Goal: Task Accomplishment & Management: Manage account settings

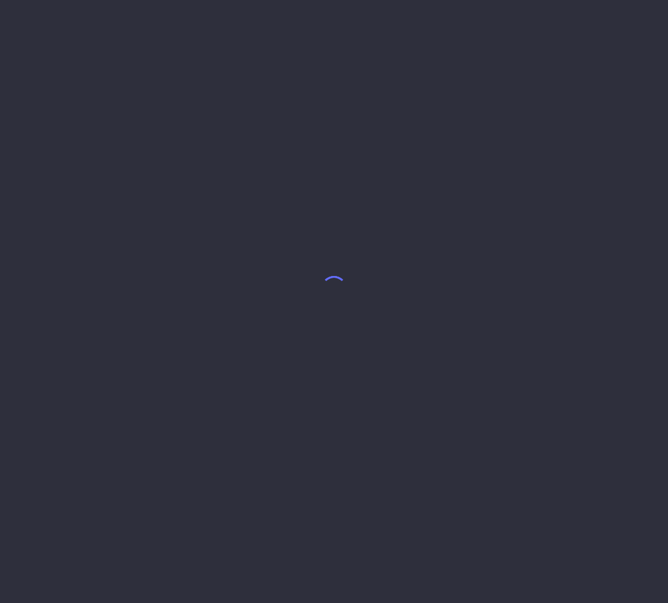
select select "8"
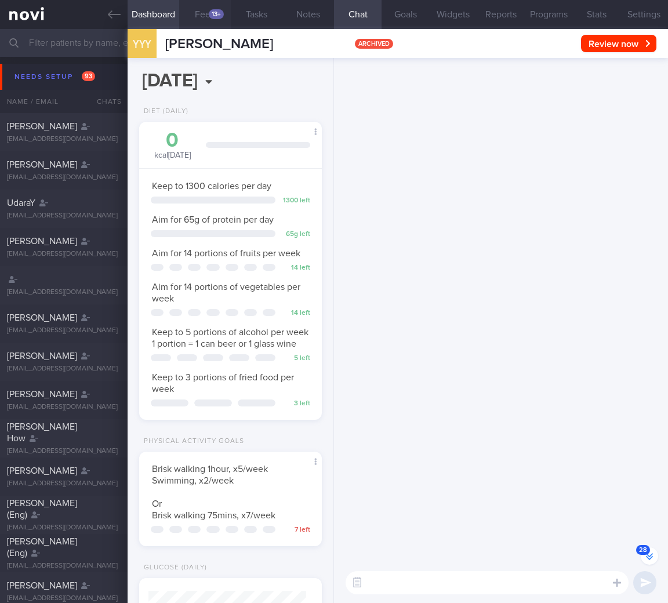
scroll to position [-1924, 0]
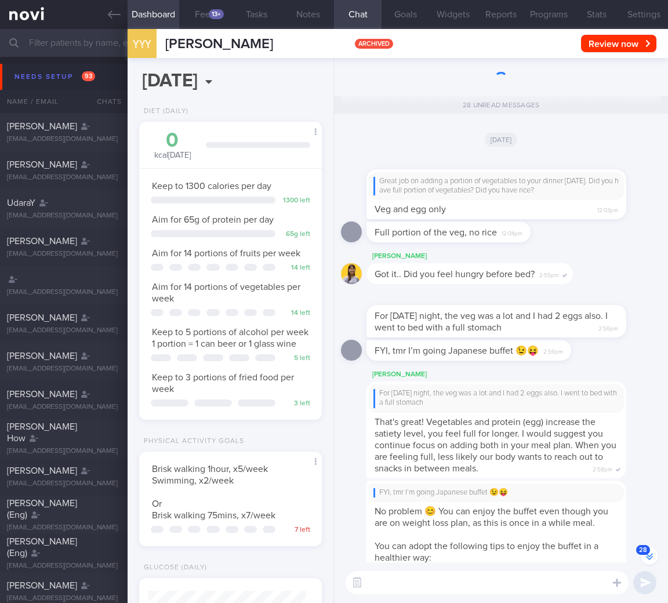
click at [104, 46] on input "text" at bounding box center [334, 43] width 668 height 28
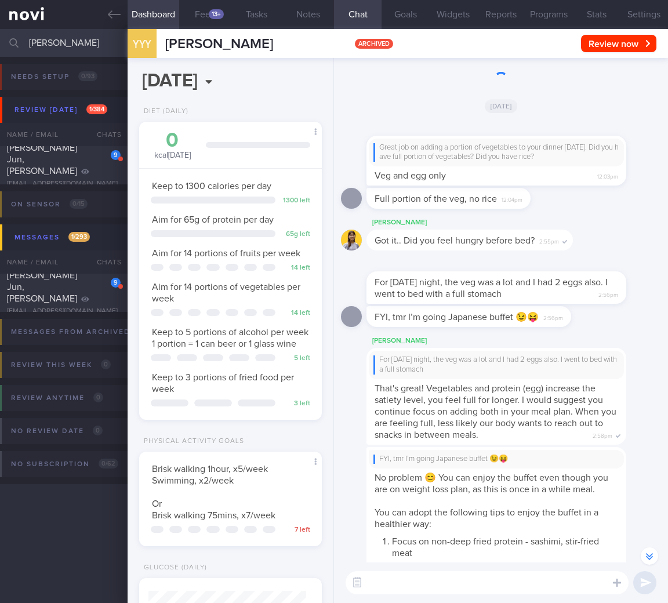
scroll to position [-1895, 0]
type input "melissa"
click at [76, 159] on div "Chia Pei Jun, Melissa" at bounding box center [62, 159] width 111 height 35
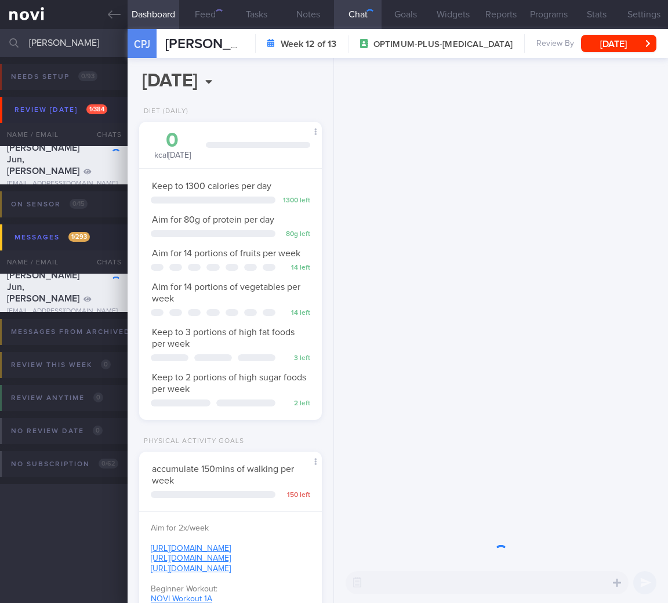
scroll to position [93, 153]
click at [614, 41] on button "Sun, 15 Jun" at bounding box center [618, 43] width 75 height 17
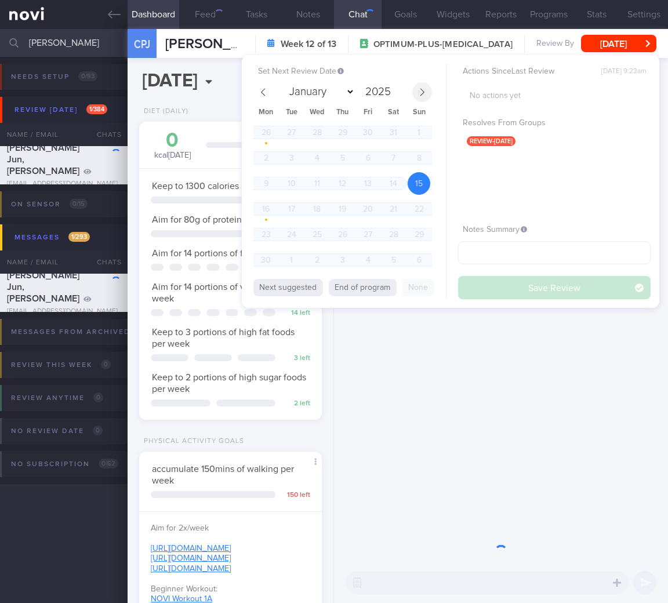
click at [422, 89] on icon at bounding box center [422, 92] width 8 height 8
click at [425, 92] on icon at bounding box center [422, 92] width 8 height 8
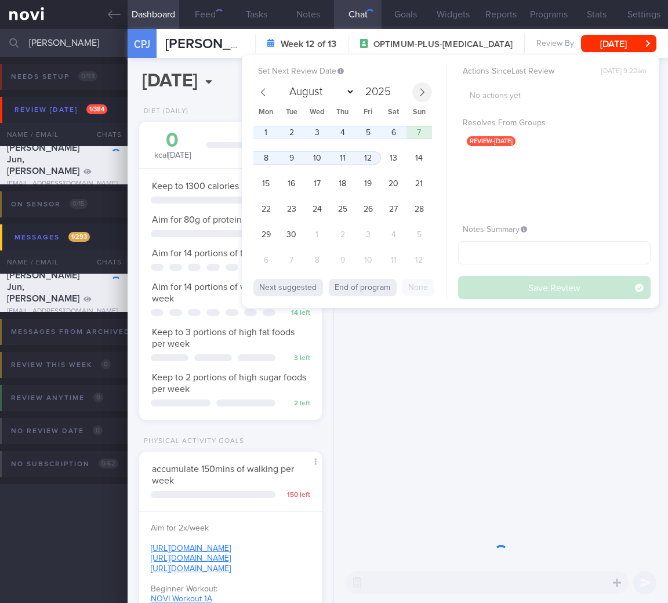
select select "8"
click at [261, 129] on span "1" at bounding box center [266, 132] width 23 height 23
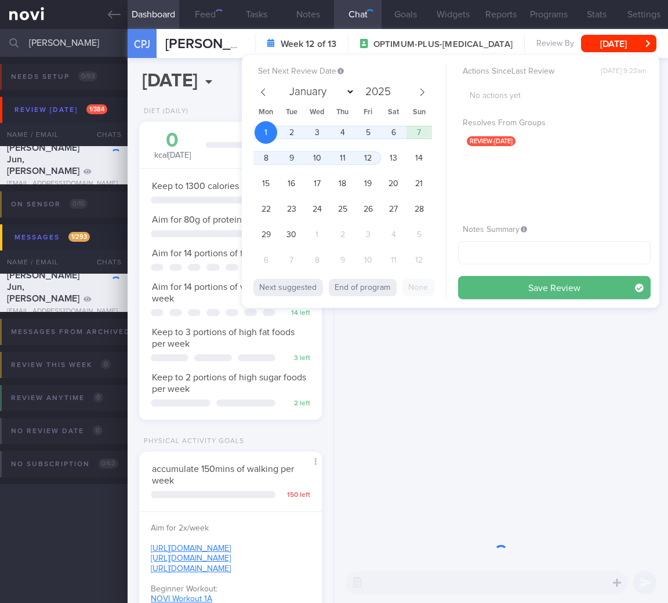
click at [261, 131] on span "1" at bounding box center [266, 132] width 23 height 23
click at [610, 291] on button "Save Review" at bounding box center [554, 287] width 193 height 23
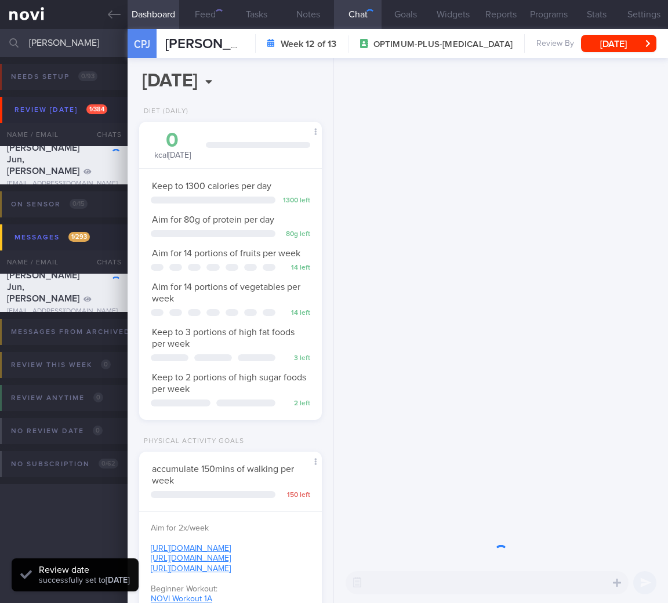
scroll to position [380, 0]
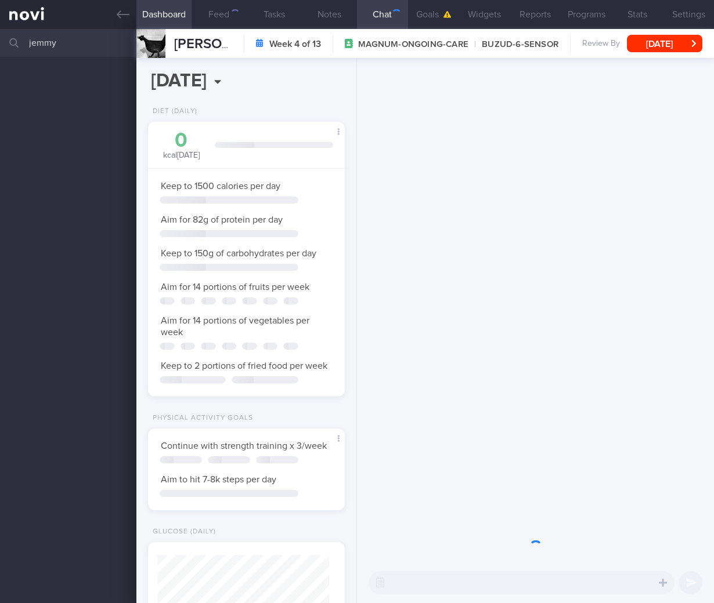
select select "7"
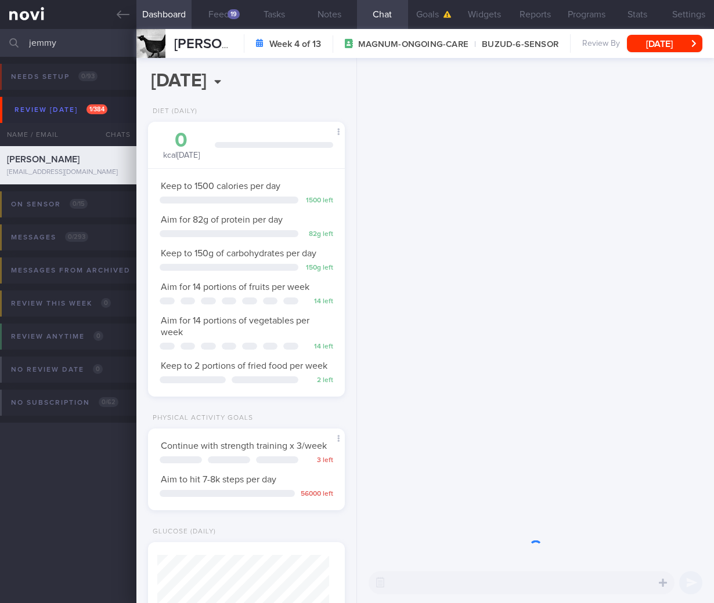
scroll to position [100, 167]
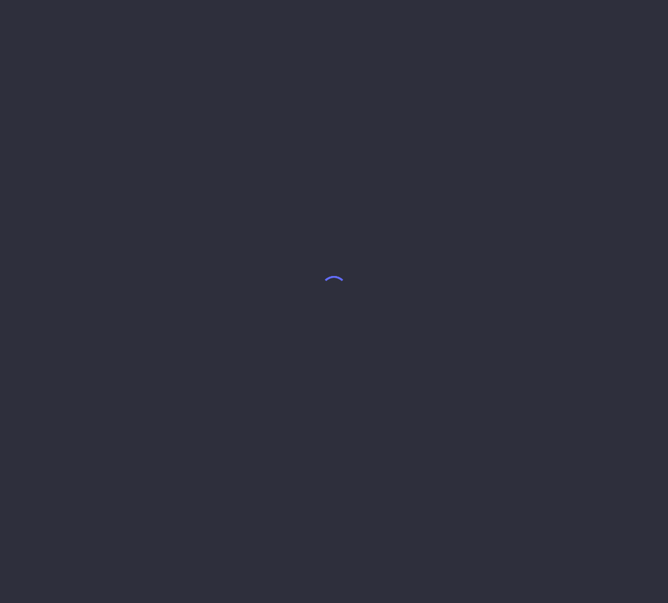
select select "7"
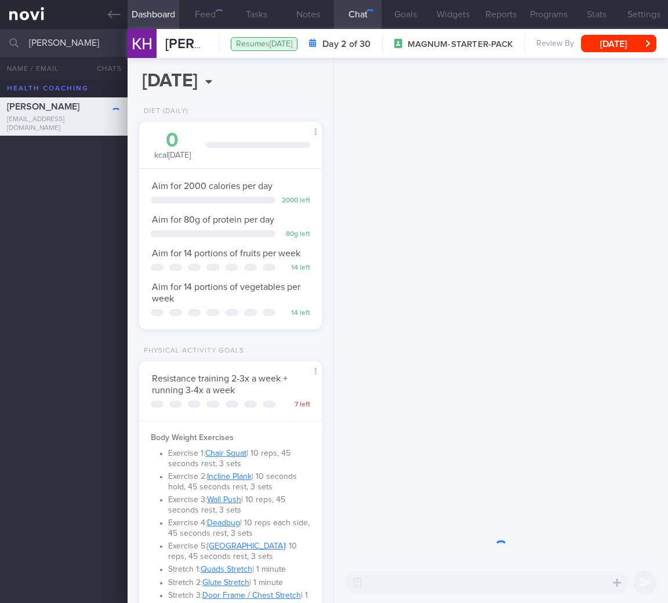
scroll to position [93, 153]
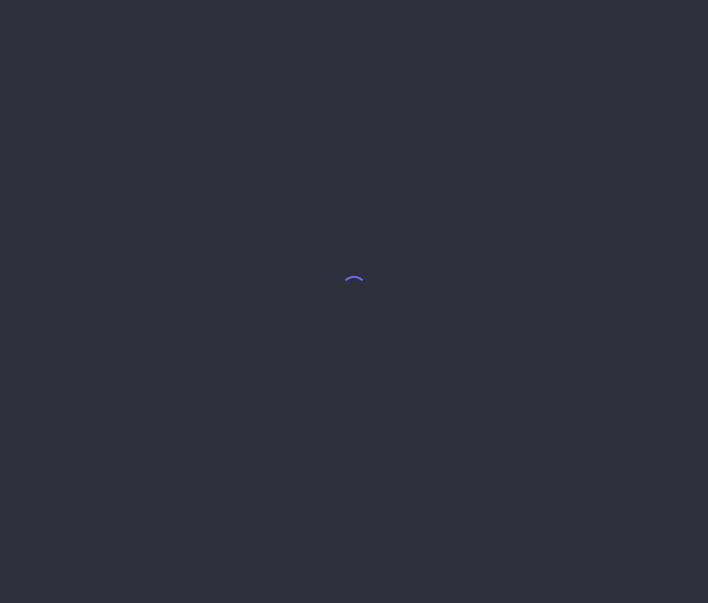
select select "7"
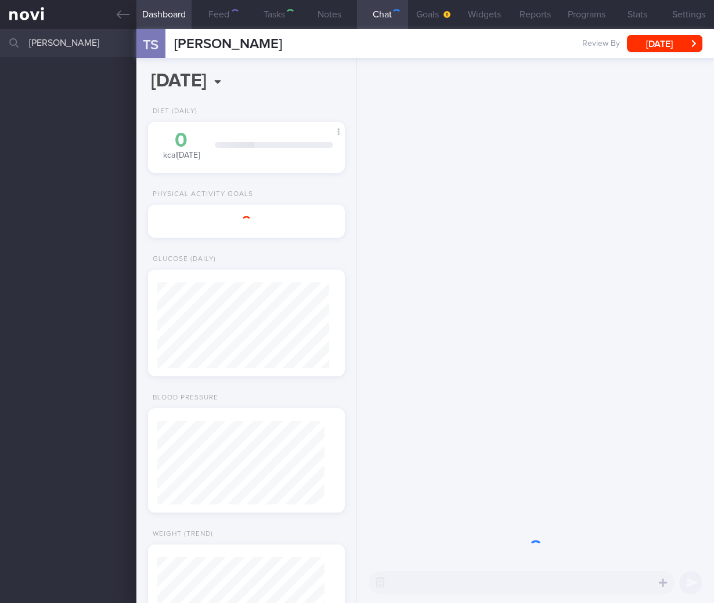
select select "4"
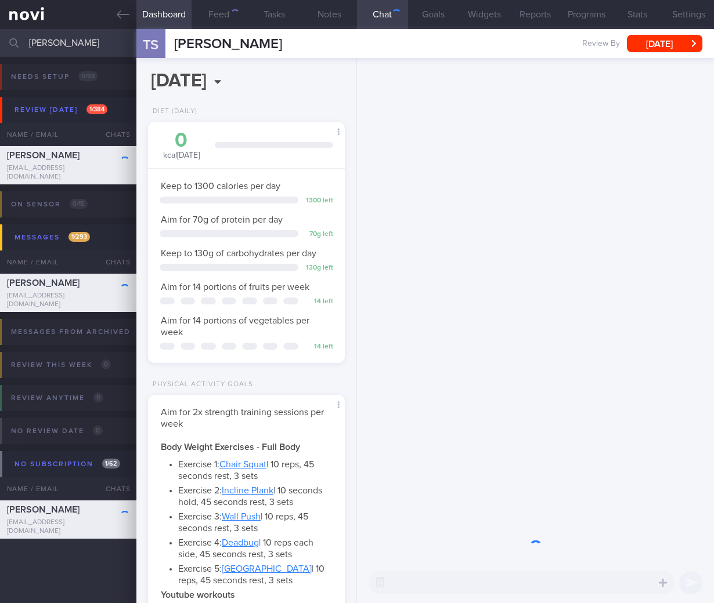
scroll to position [100, 167]
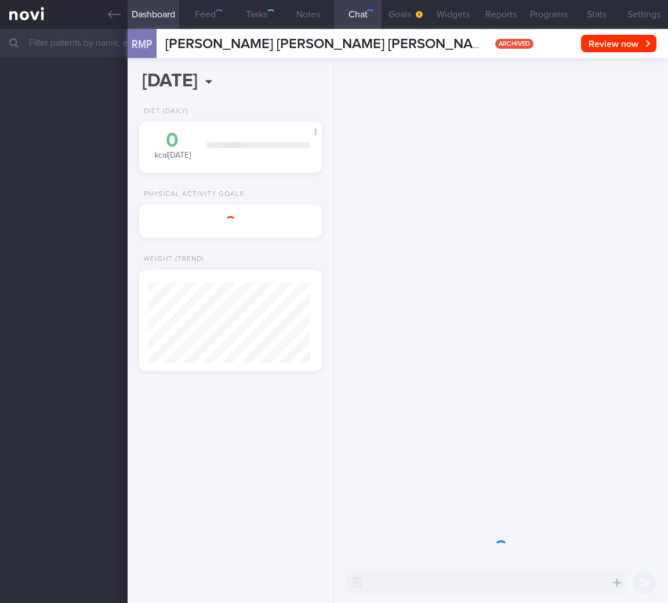
select select "8"
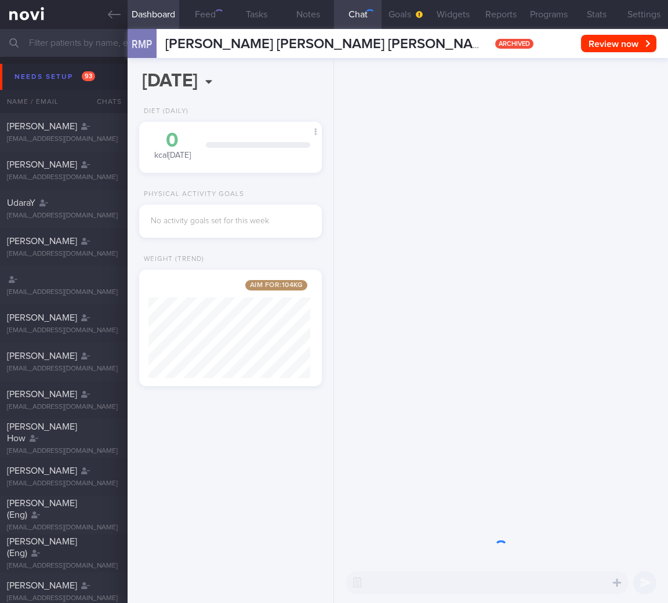
scroll to position [97, 162]
click at [68, 74] on div "Needs setup 93" at bounding box center [55, 77] width 86 height 16
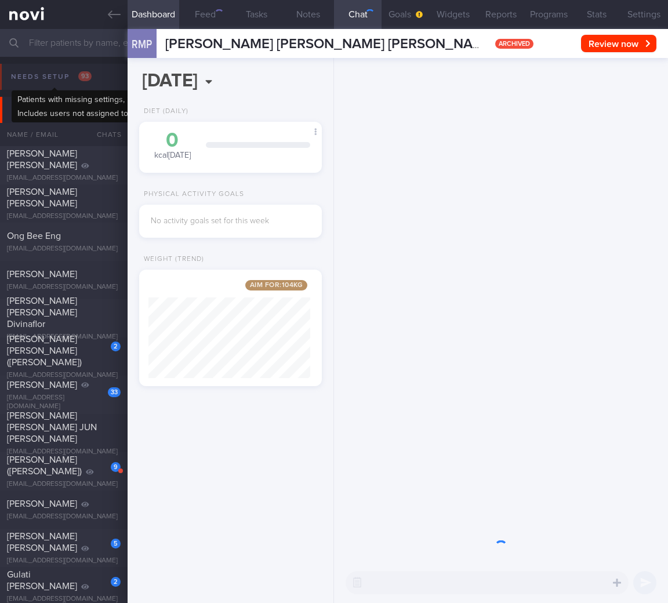
click at [66, 111] on div "Review today 384" at bounding box center [59, 110] width 95 height 16
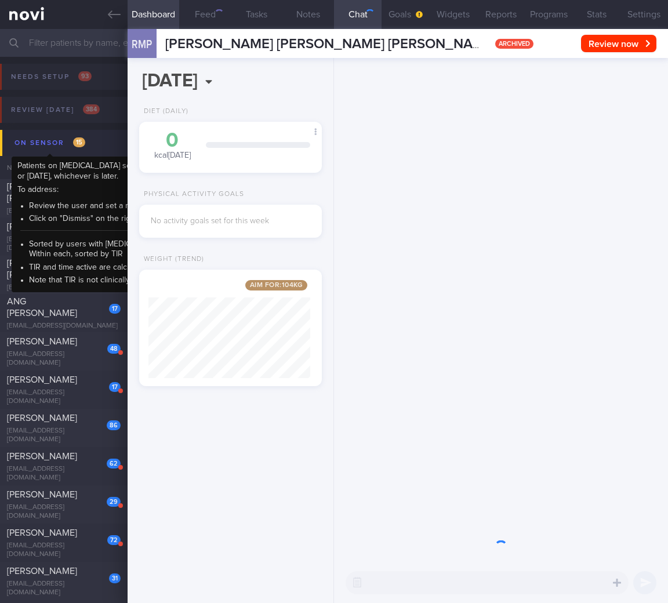
click at [84, 147] on div "On sensor 15" at bounding box center [50, 143] width 77 height 16
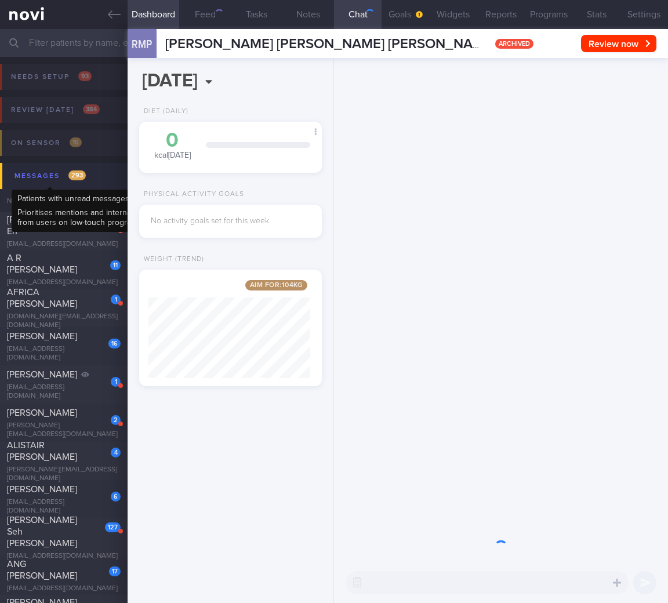
click at [85, 181] on div "Messages 293" at bounding box center [50, 176] width 77 height 16
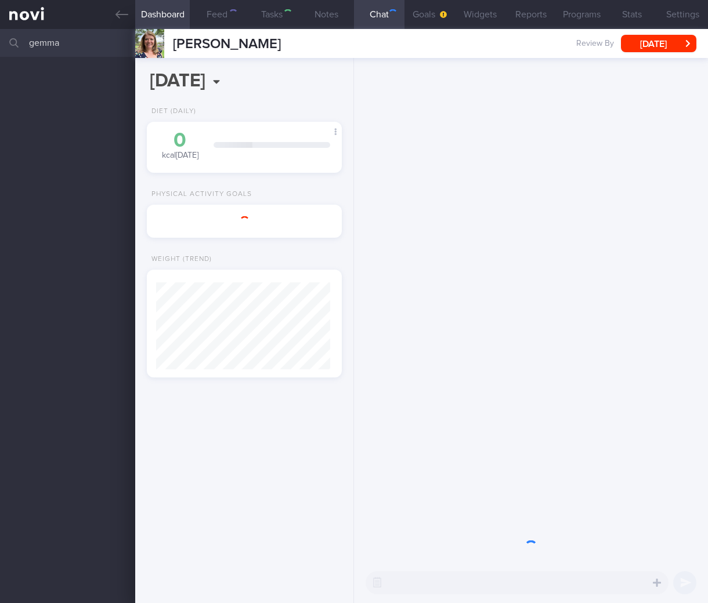
select select "5"
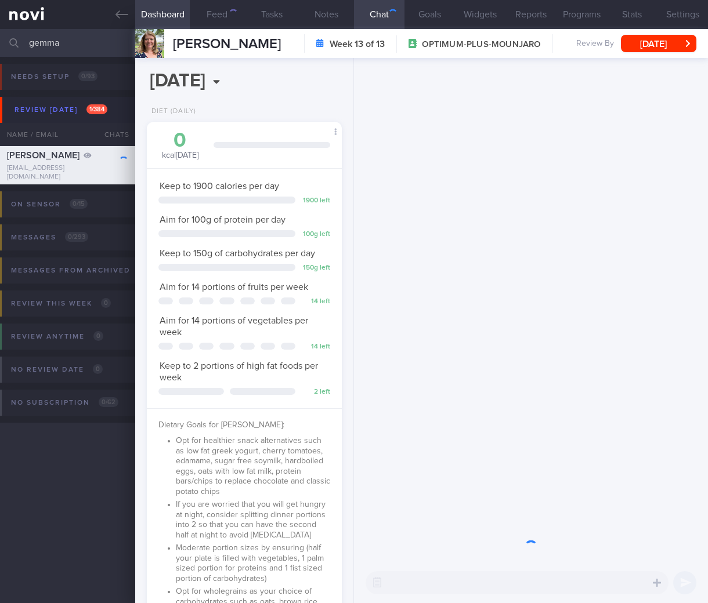
scroll to position [580151, 580085]
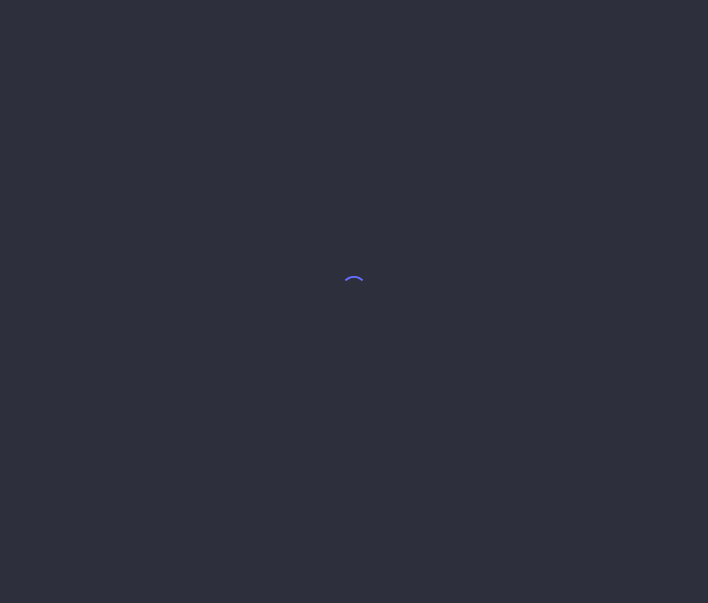
select select "7"
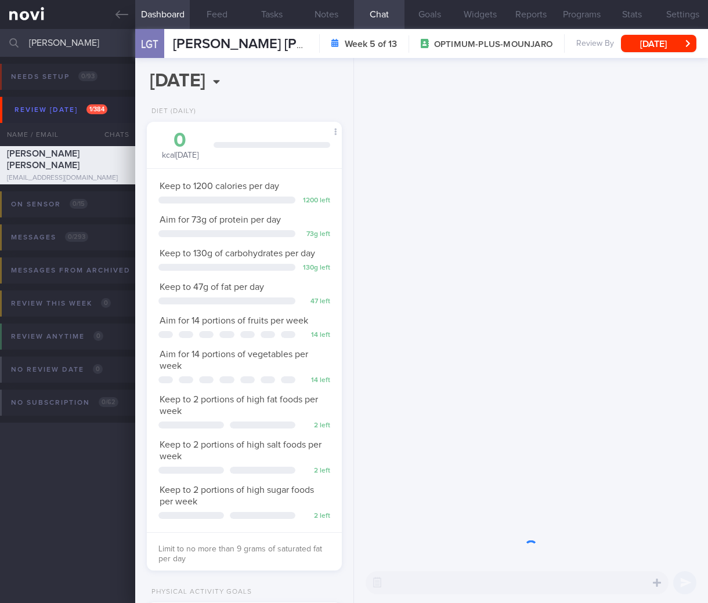
scroll to position [99, 165]
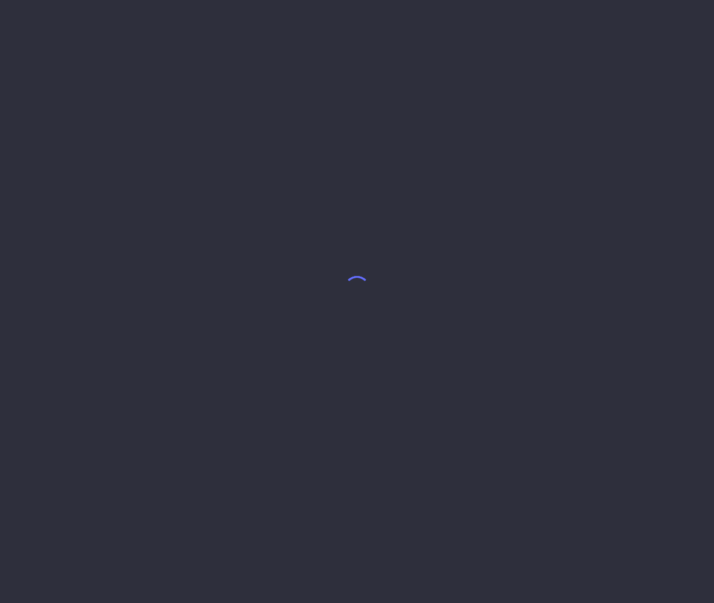
select select "6"
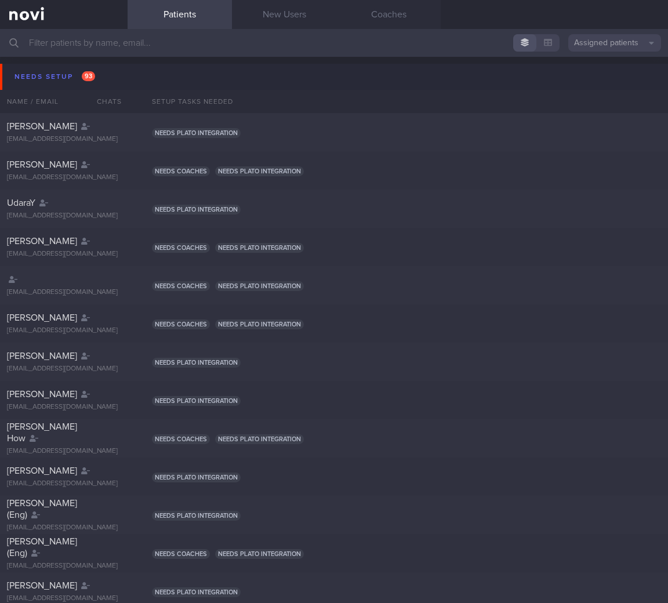
click at [369, 49] on input "text" at bounding box center [334, 43] width 668 height 28
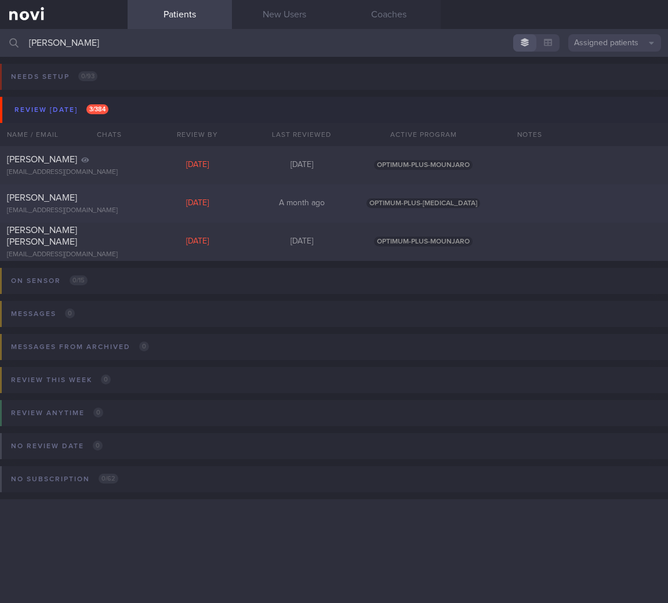
type input "lisa"
click at [85, 207] on div "[EMAIL_ADDRESS][DOMAIN_NAME]" at bounding box center [64, 211] width 114 height 9
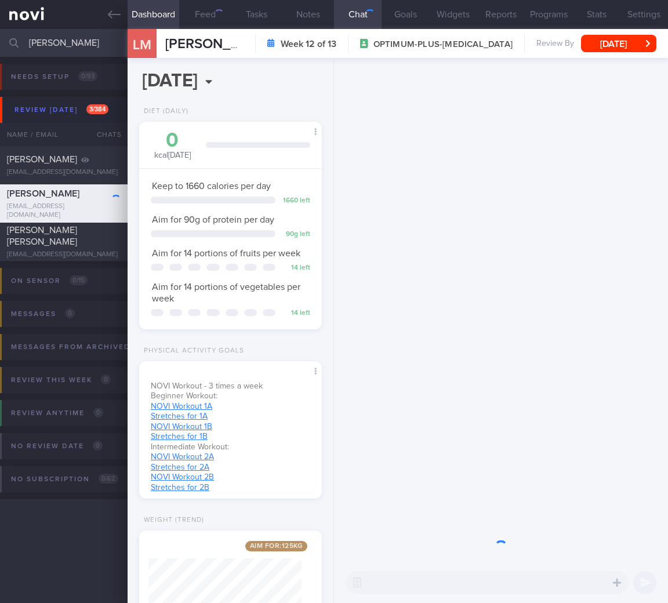
scroll to position [580157, 580097]
click at [652, 42] on button "[DATE]" at bounding box center [618, 43] width 75 height 17
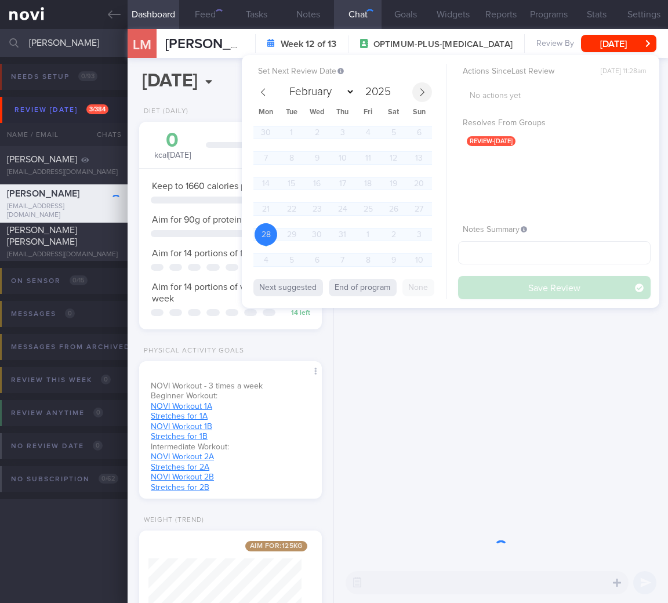
click at [425, 97] on span at bounding box center [423, 92] width 20 height 20
click at [273, 257] on span "1" at bounding box center [266, 260] width 23 height 23
select select "8"
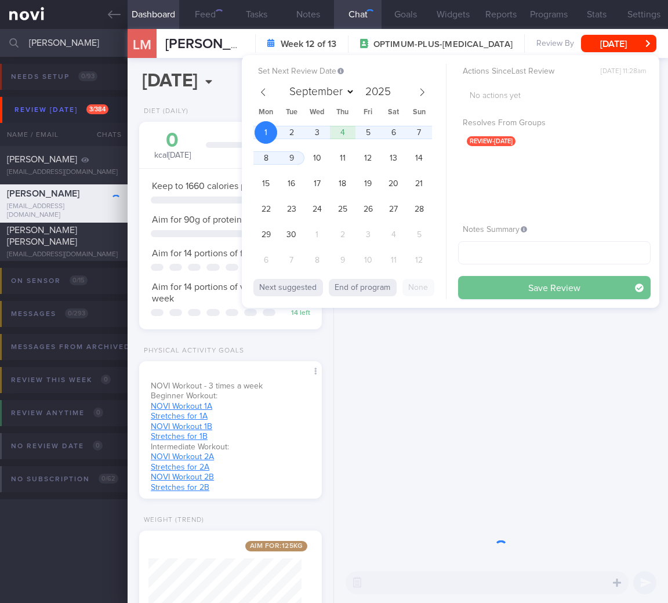
click at [502, 297] on button "Save Review" at bounding box center [554, 287] width 193 height 23
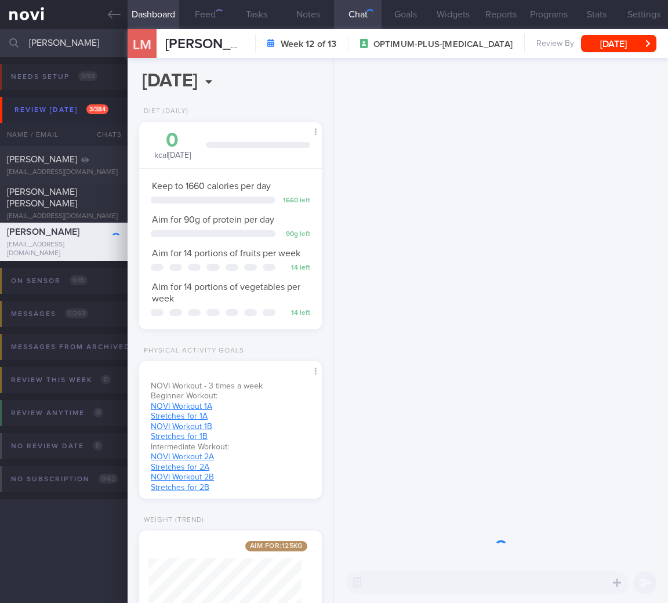
scroll to position [80, 0]
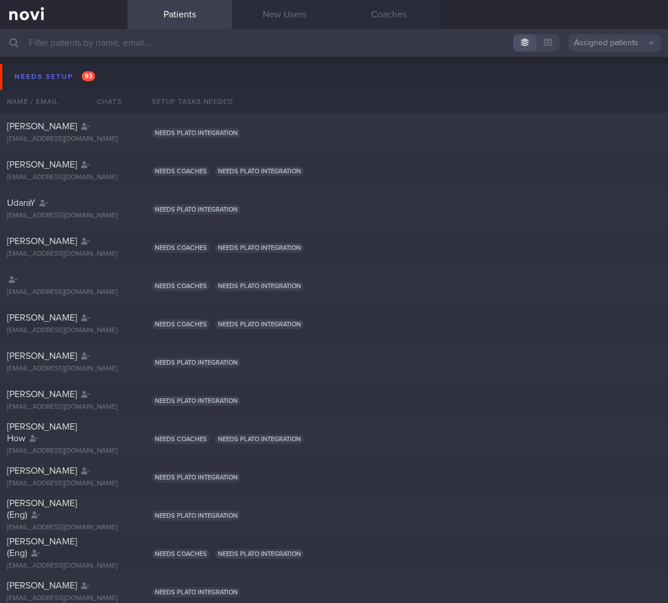
click at [107, 42] on input "text" at bounding box center [334, 43] width 668 height 28
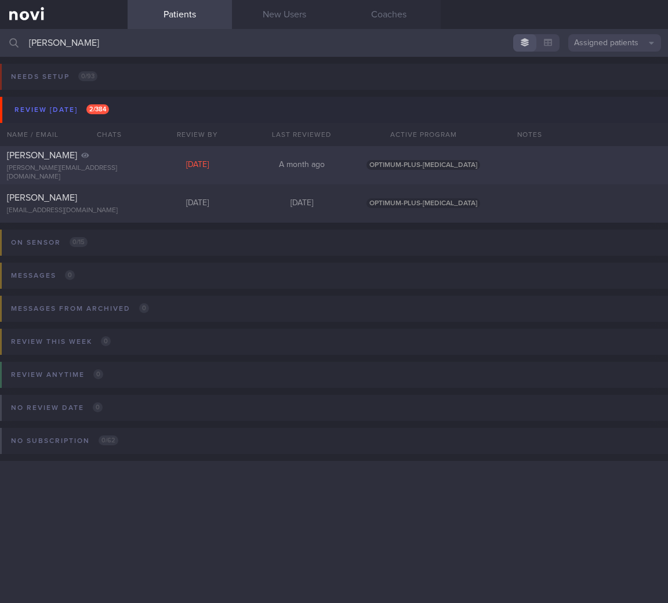
type input "[PERSON_NAME]"
click at [120, 167] on div "[PERSON_NAME] [PERSON_NAME][EMAIL_ADDRESS][DOMAIN_NAME]" at bounding box center [64, 166] width 128 height 32
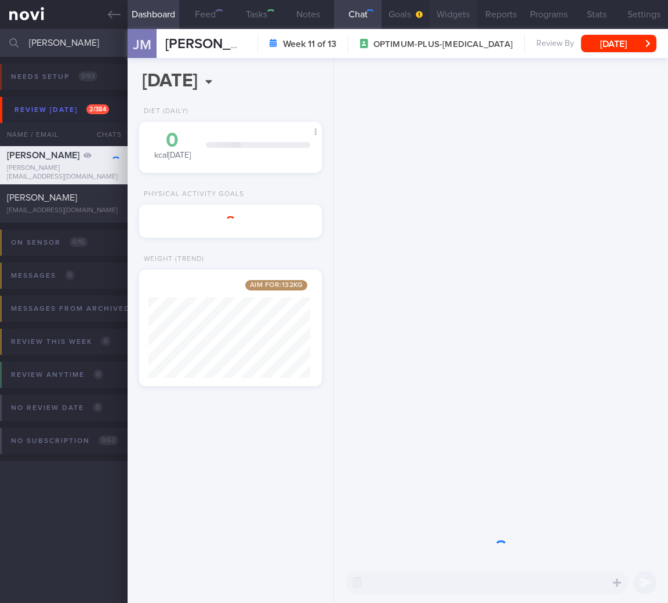
scroll to position [97, 162]
click at [600, 41] on button "[DATE]" at bounding box center [618, 43] width 75 height 17
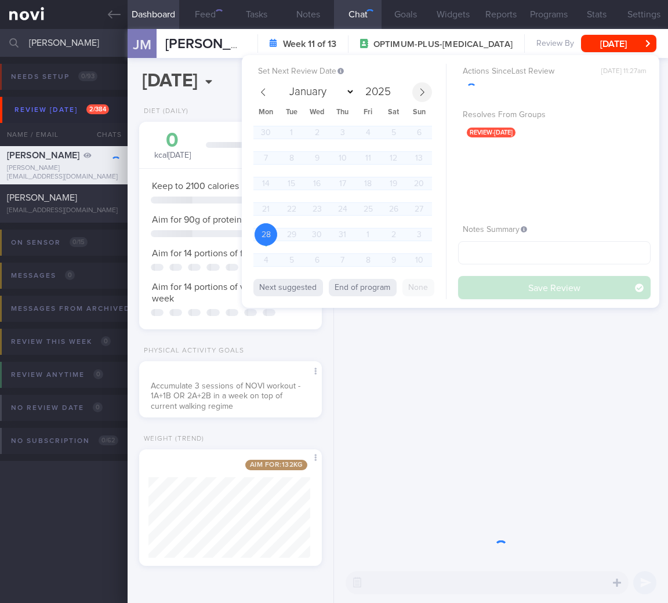
click at [429, 94] on span at bounding box center [423, 92] width 20 height 20
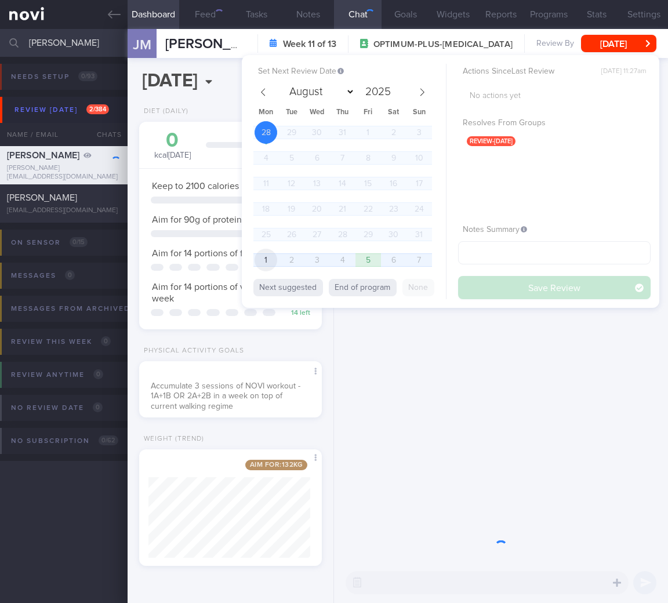
click at [267, 255] on span "1" at bounding box center [266, 260] width 23 height 23
select select "8"
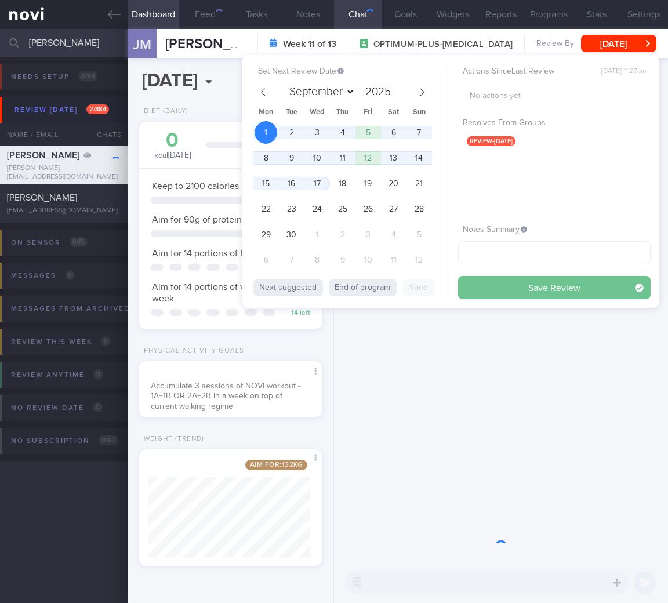
drag, startPoint x: 521, startPoint y: 287, endPoint x: 359, endPoint y: 258, distance: 165.0
click at [521, 287] on button "Save Review" at bounding box center [554, 287] width 193 height 23
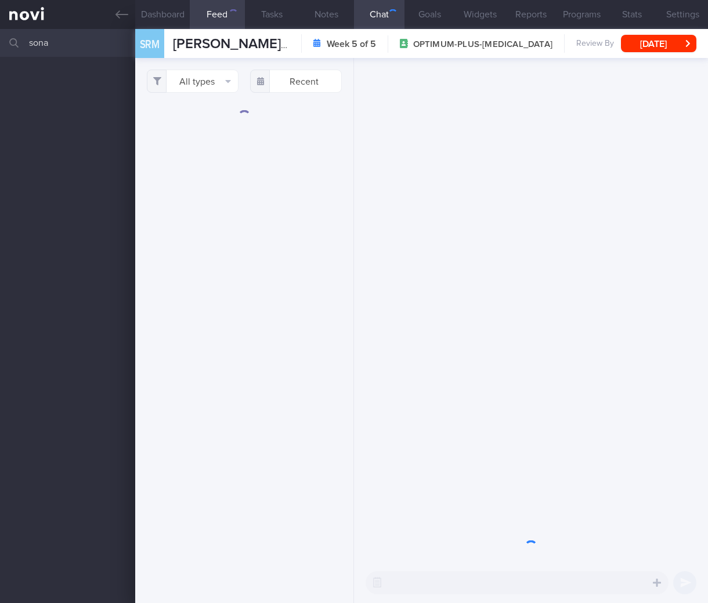
select select "7"
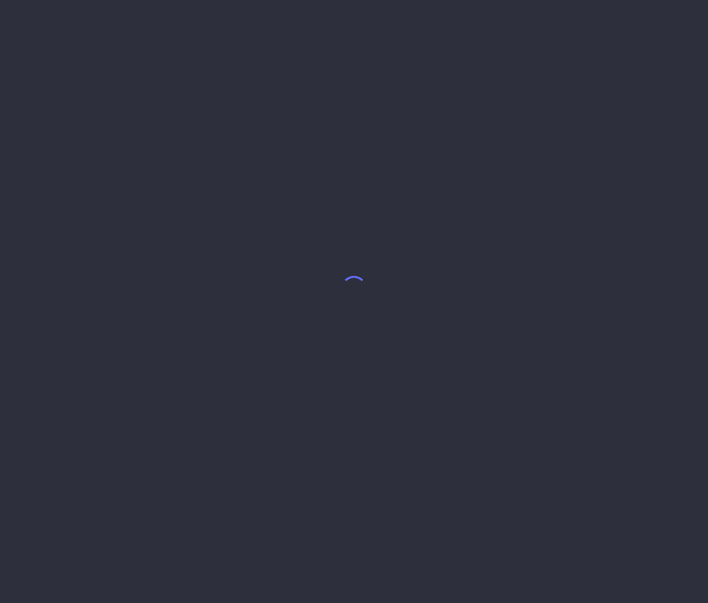
select select "7"
select select "5"
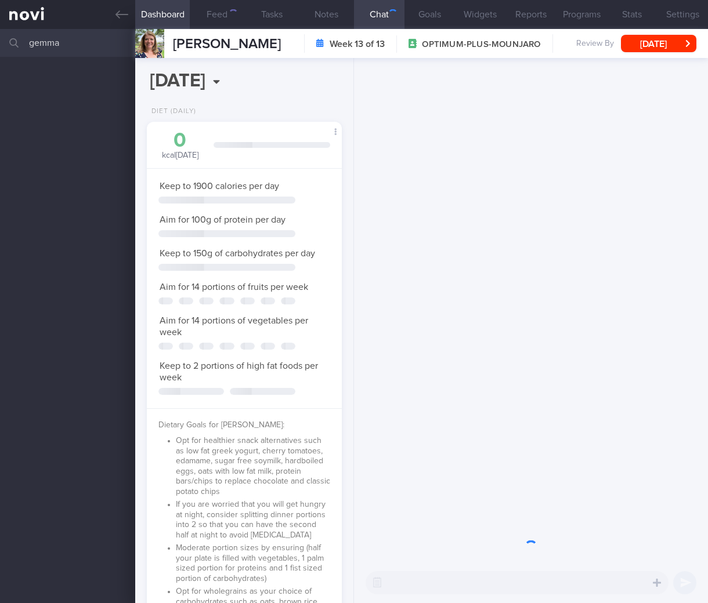
scroll to position [99, 165]
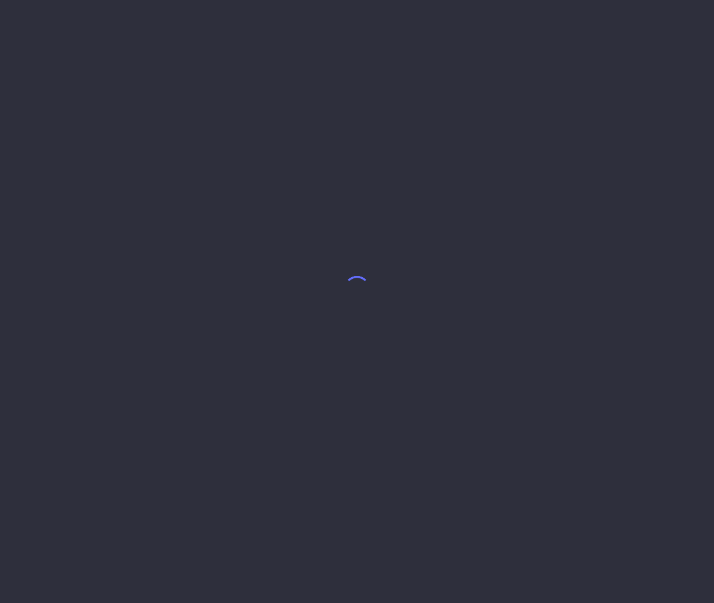
select select "4"
select select "7"
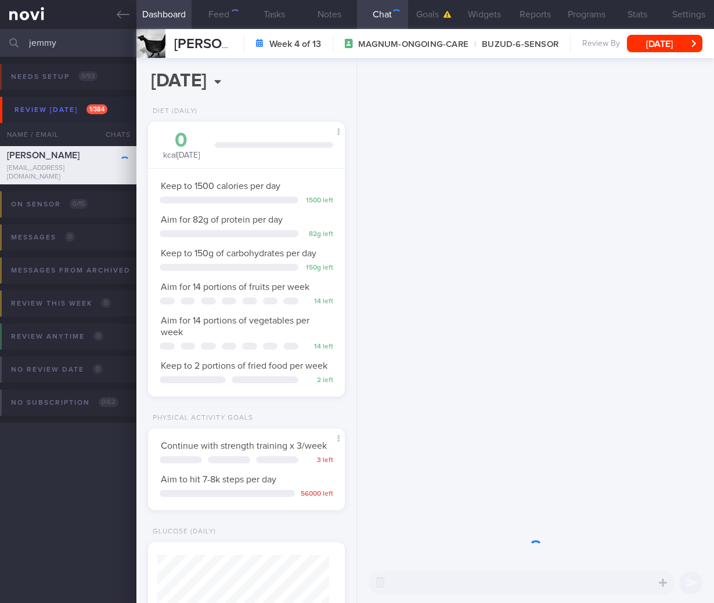
scroll to position [100, 167]
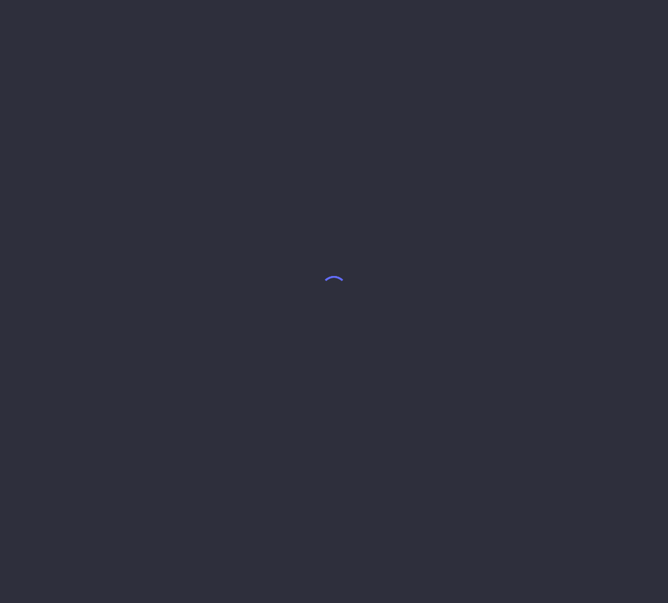
select select "7"
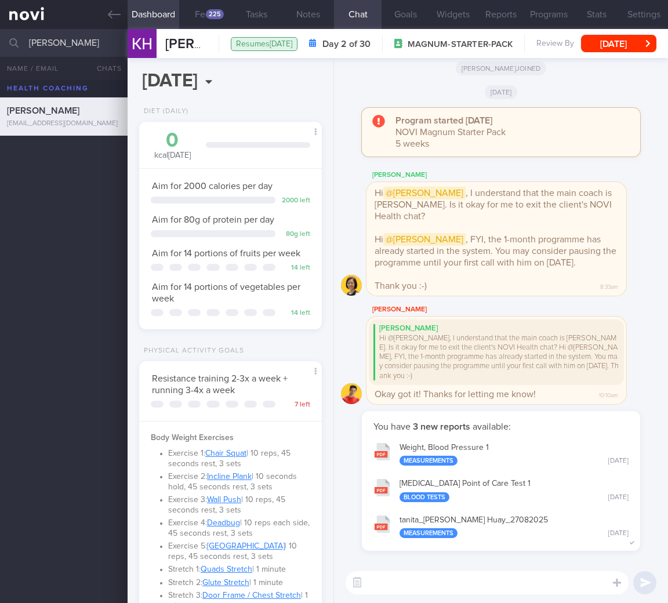
scroll to position [79, 158]
drag, startPoint x: 86, startPoint y: 41, endPoint x: -144, endPoint y: 33, distance: 230.5
click at [0, 33] on html "You are offline! Some functionality will be unavailable Patients New Users Coac…" at bounding box center [334, 301] width 668 height 603
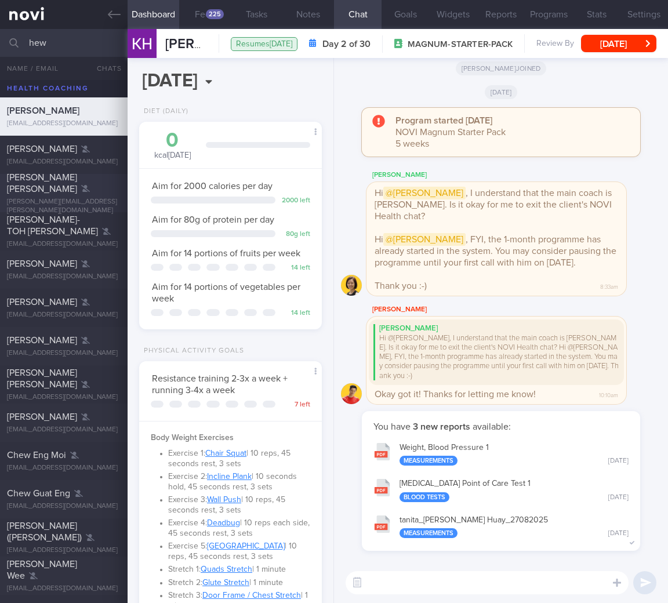
type input "hew"
drag, startPoint x: 63, startPoint y: 190, endPoint x: 88, endPoint y: 181, distance: 26.4
click at [63, 190] on span "BEATRICE ADRIENNE HEW HUI TING" at bounding box center [42, 183] width 70 height 21
select select "8"
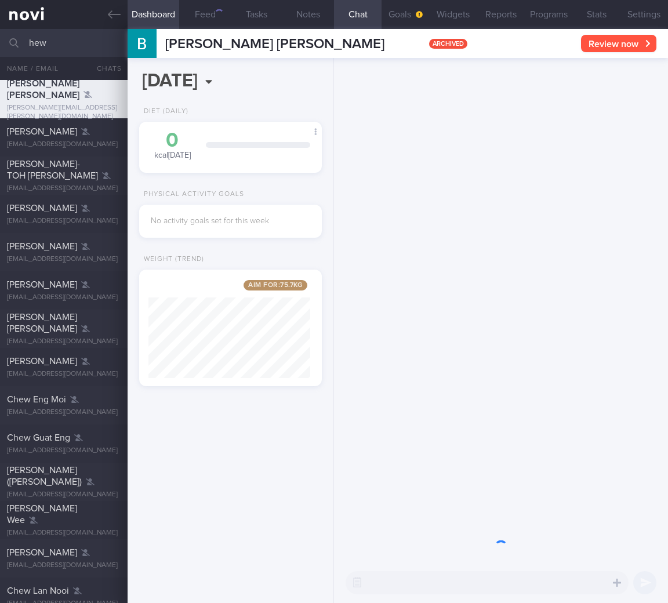
scroll to position [97, 162]
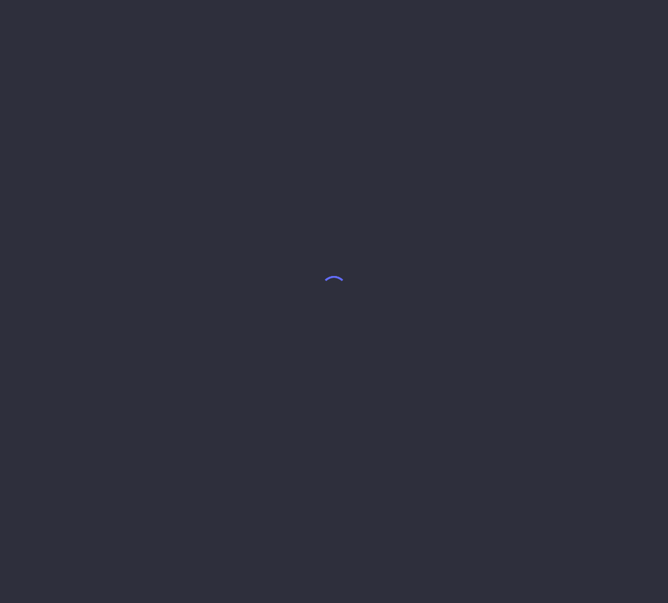
select select "8"
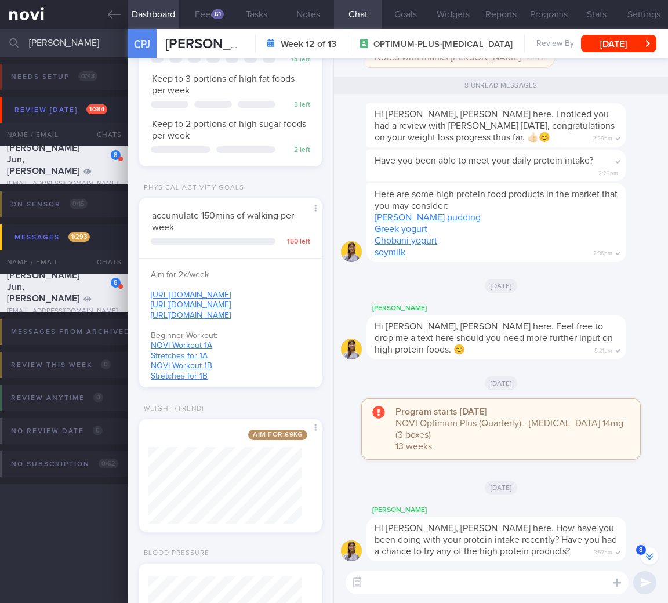
scroll to position [382, 0]
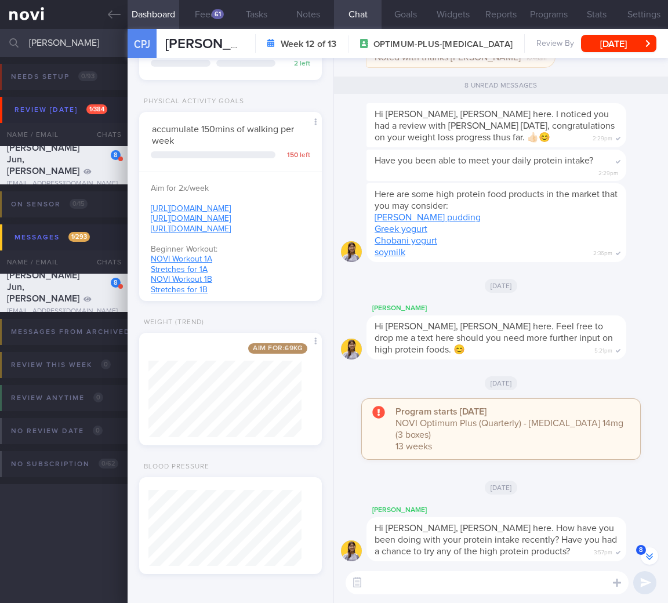
drag, startPoint x: 67, startPoint y: 48, endPoint x: -62, endPoint y: 43, distance: 128.3
click at [0, 43] on html "You are offline! Some functionality will be unavailable Patients New Users Coac…" at bounding box center [334, 301] width 668 height 603
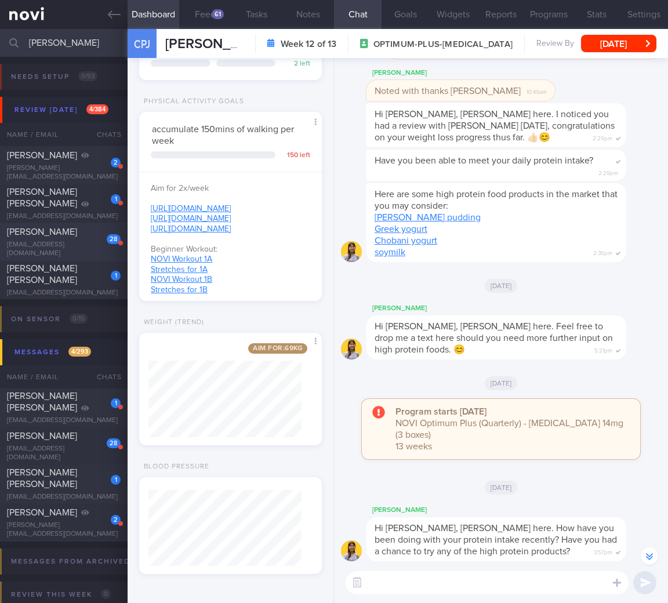
type input "tan mei"
click at [53, 248] on div "meiyantan91@gmail.com" at bounding box center [64, 249] width 114 height 17
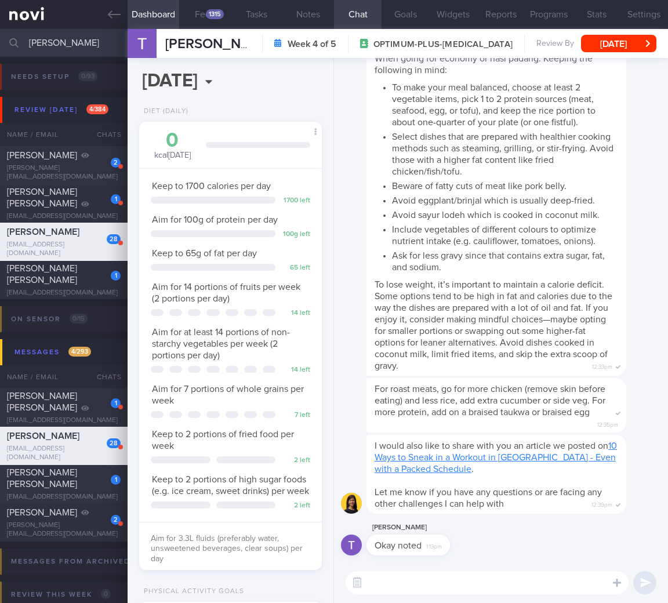
click at [290, 361] on div "Keep to 1700 calories per day 1700 left Aim for 100g of protein per day 100 g l…" at bounding box center [230, 368] width 183 height 400
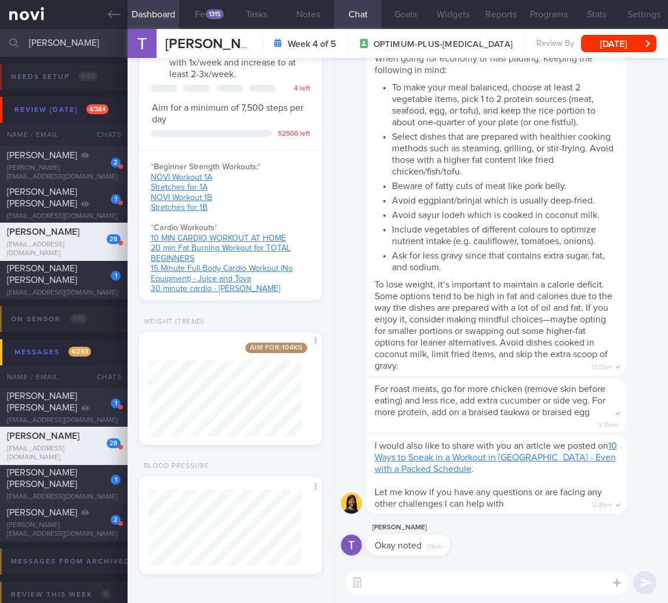
click at [573, 136] on li "Select dishes that are prepared with healthier cooking methods such as steaming…" at bounding box center [505, 152] width 226 height 49
click at [525, 76] on div "The meals you had last week appear to often be quite high in calories and fat. …" at bounding box center [497, 188] width 260 height 375
click at [528, 136] on li "Select dishes that are prepared with healthier cooking methods such as steaming…" at bounding box center [505, 152] width 226 height 49
click at [598, 35] on button "Thu, 7 Aug" at bounding box center [618, 43] width 75 height 17
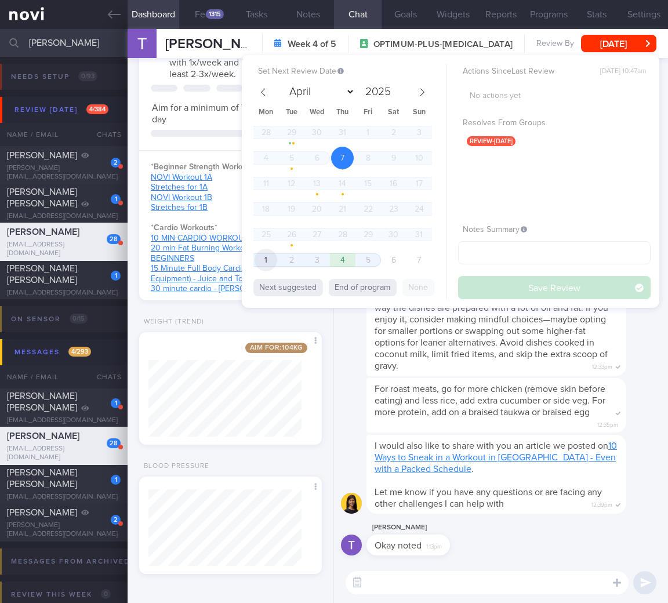
click at [270, 259] on span "1" at bounding box center [266, 260] width 23 height 23
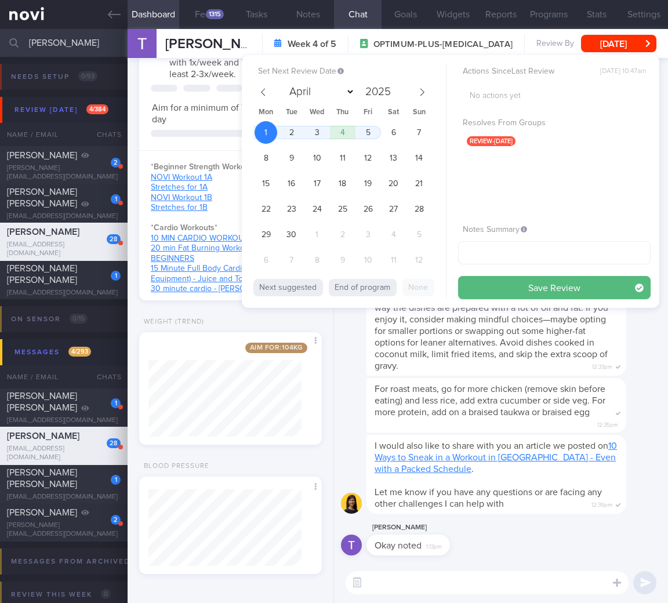
select select "8"
click at [569, 284] on button "Save Review" at bounding box center [554, 287] width 193 height 23
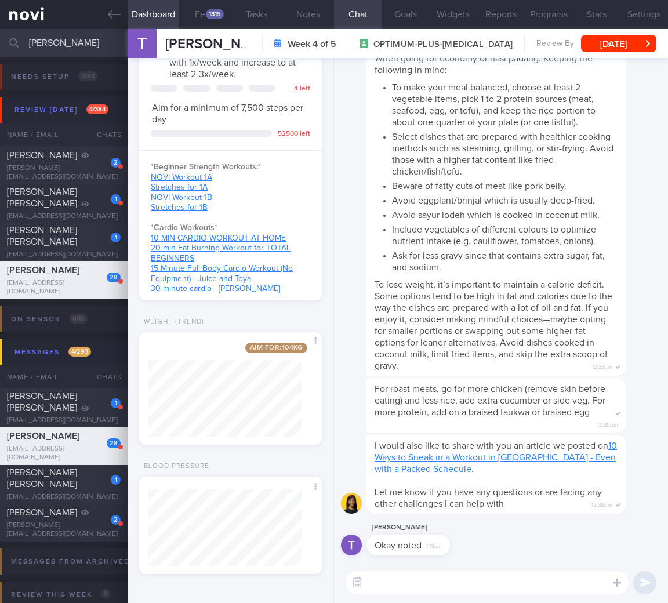
drag, startPoint x: 89, startPoint y: 48, endPoint x: -133, endPoint y: 37, distance: 222.5
click at [0, 37] on html "You are offline! Some functionality will be unavailable Patients New Users Coac…" at bounding box center [334, 301] width 668 height 603
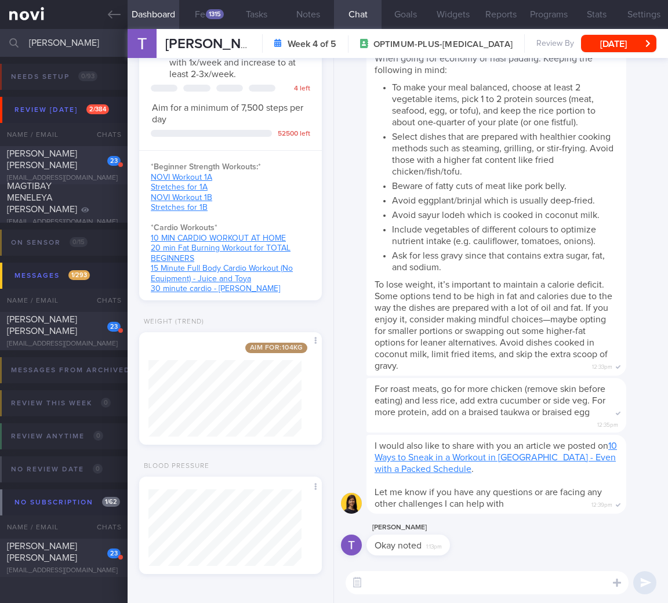
type input "leah"
click at [65, 162] on div "Taylor Leah Catherine" at bounding box center [62, 159] width 111 height 23
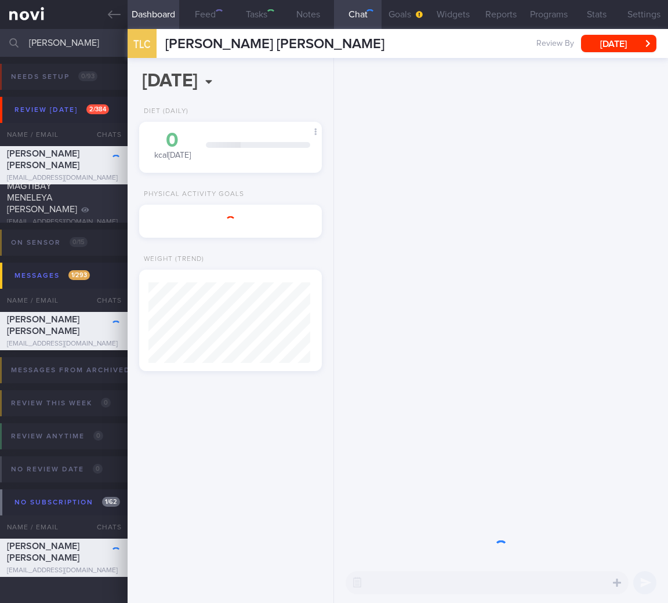
scroll to position [97, 162]
click at [634, 49] on button "Mon, 2 Jun" at bounding box center [618, 43] width 75 height 17
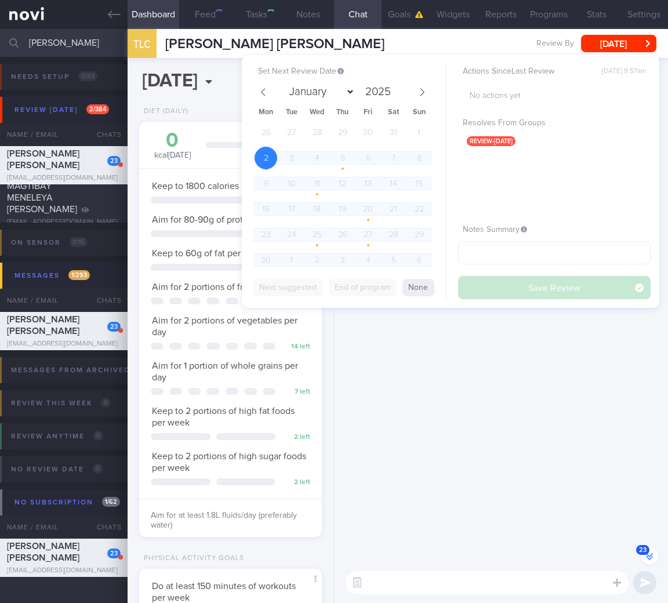
scroll to position [-1796, 0]
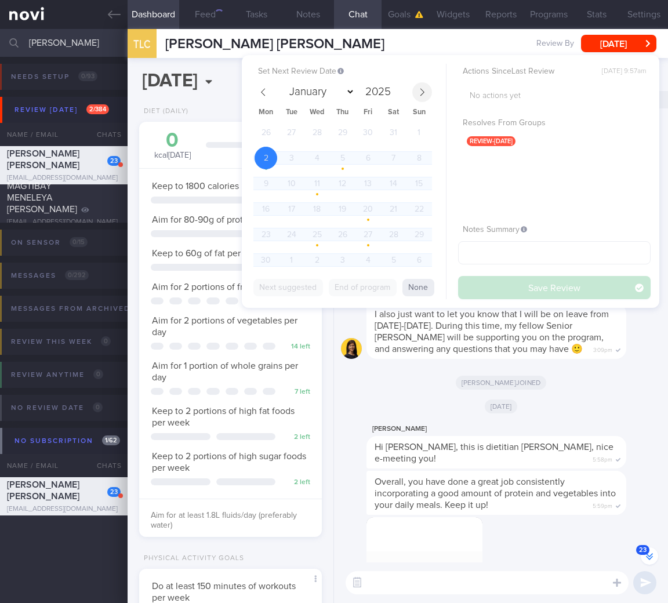
click at [422, 93] on icon at bounding box center [423, 92] width 4 height 8
click at [422, 90] on icon at bounding box center [423, 92] width 4 height 8
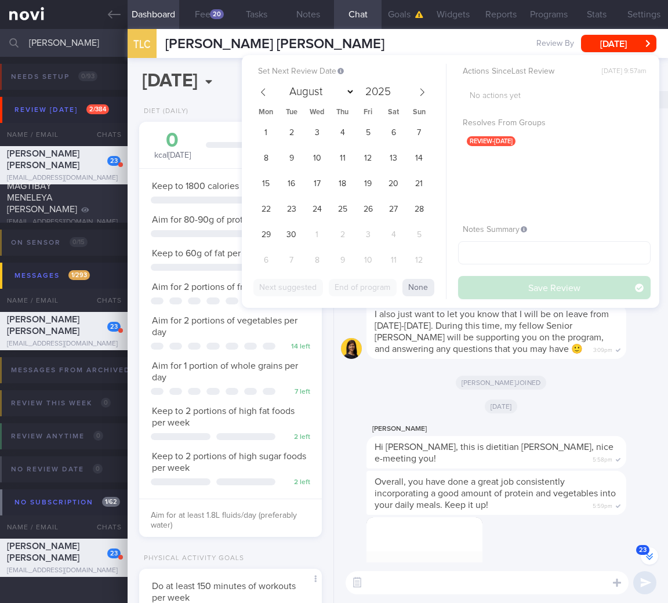
select select "8"
click at [264, 129] on span "1" at bounding box center [266, 132] width 23 height 23
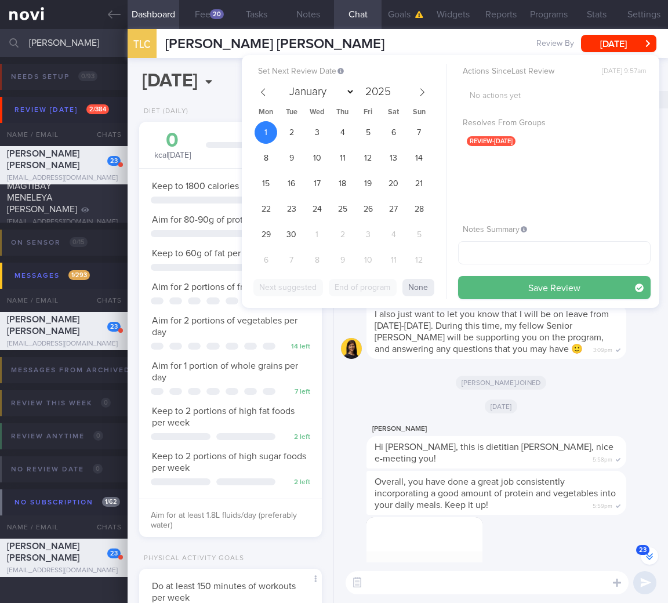
click at [577, 286] on button "Save Review" at bounding box center [554, 287] width 193 height 23
click at [569, 359] on div "I also just want to let you know that I will be on leave from 6-26 June 2025. D…" at bounding box center [497, 331] width 260 height 56
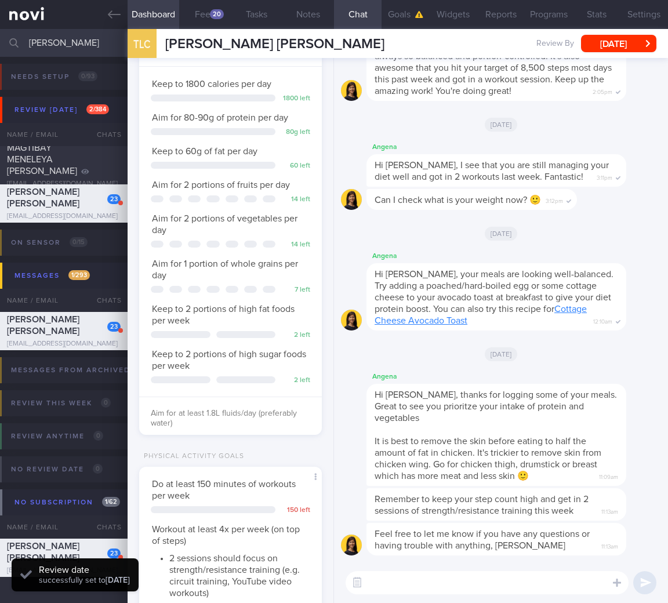
scroll to position [500, 0]
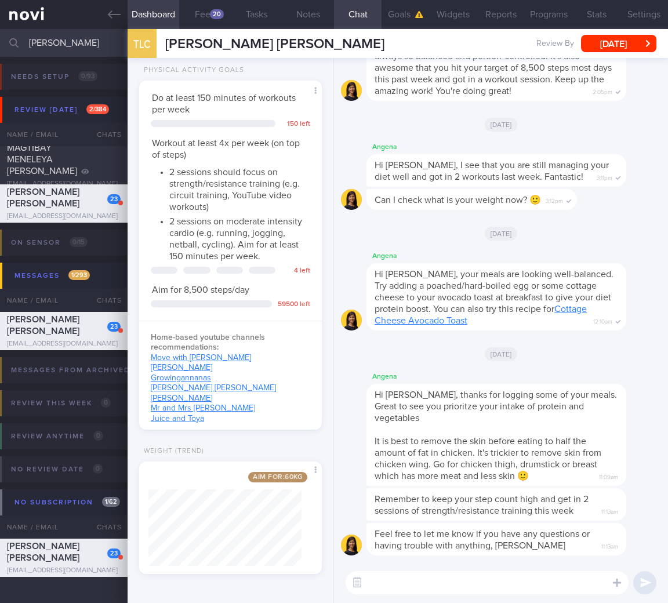
drag, startPoint x: 78, startPoint y: 44, endPoint x: -88, endPoint y: 50, distance: 166.7
click at [0, 50] on html "You are offline! Some functionality will be unavailable Patients New Users Coac…" at bounding box center [334, 301] width 668 height 603
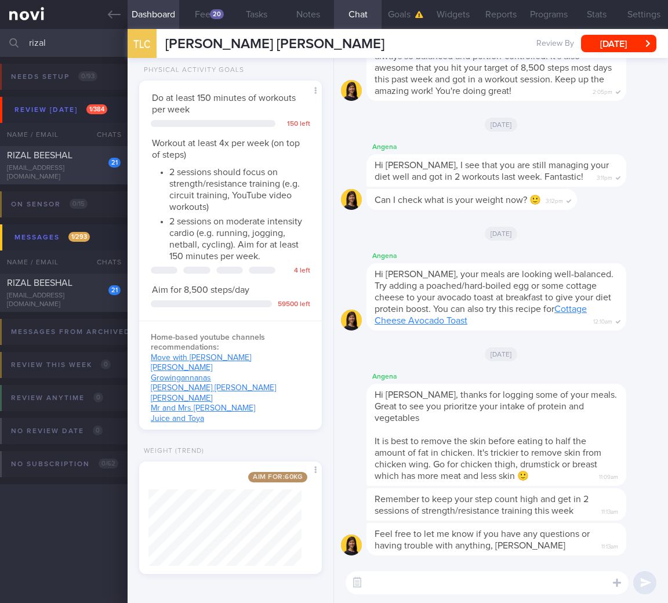
type input "rizal"
click at [63, 178] on div "21 RIZAL BEESHAL beesh@lrizal.io Fri, 6 Jun 3 months ago OPTIMUM-PLUS-RYBELSUS" at bounding box center [334, 165] width 668 height 38
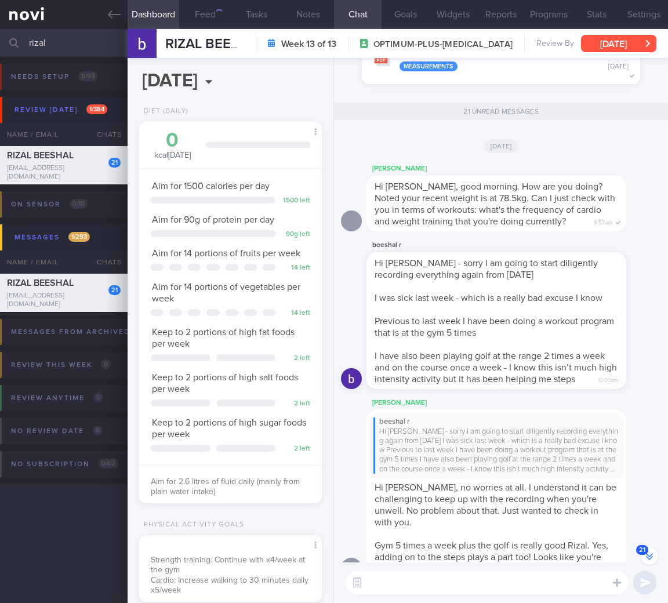
scroll to position [93, 153]
click at [621, 48] on button "[DATE]" at bounding box center [618, 43] width 75 height 17
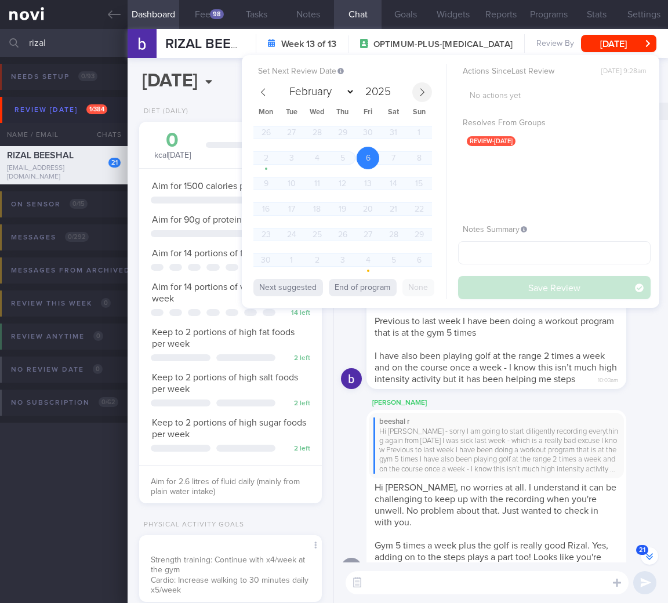
click at [422, 90] on icon at bounding box center [422, 92] width 8 height 8
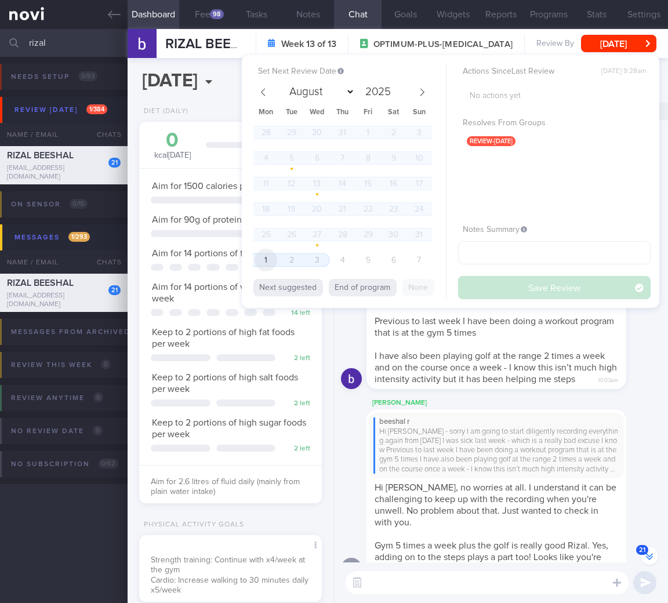
click at [262, 259] on span "1" at bounding box center [266, 260] width 23 height 23
select select "8"
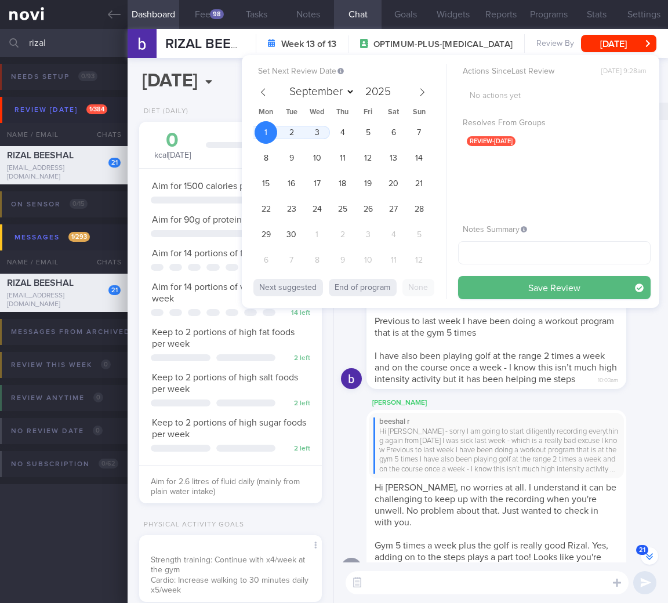
click at [509, 291] on button "Save Review" at bounding box center [554, 287] width 193 height 23
click at [478, 377] on span "I have also been playing golf at the range 2 times a week and on the course onc…" at bounding box center [496, 368] width 243 height 32
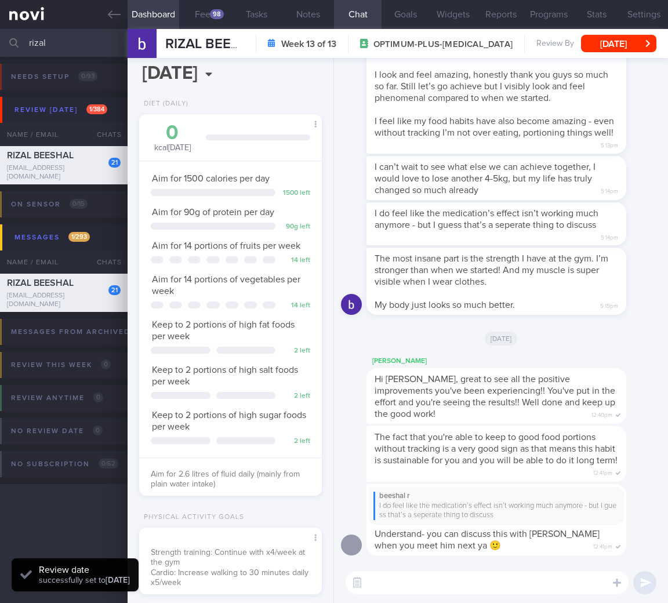
scroll to position [183, 0]
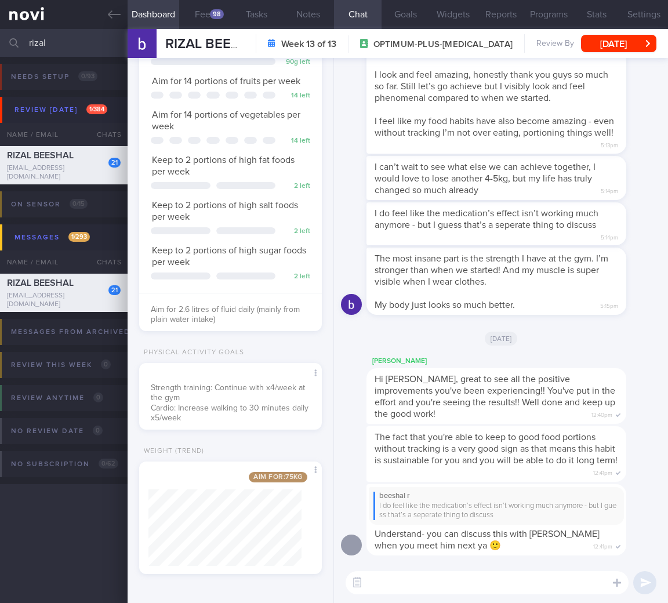
click at [302, 537] on div "Aim for: 75 kg Share" at bounding box center [230, 518] width 183 height 113
drag, startPoint x: 71, startPoint y: 39, endPoint x: -60, endPoint y: 44, distance: 131.2
click at [0, 44] on html "You are offline! Some functionality will be unavailable Patients New Users Coac…" at bounding box center [334, 301] width 668 height 603
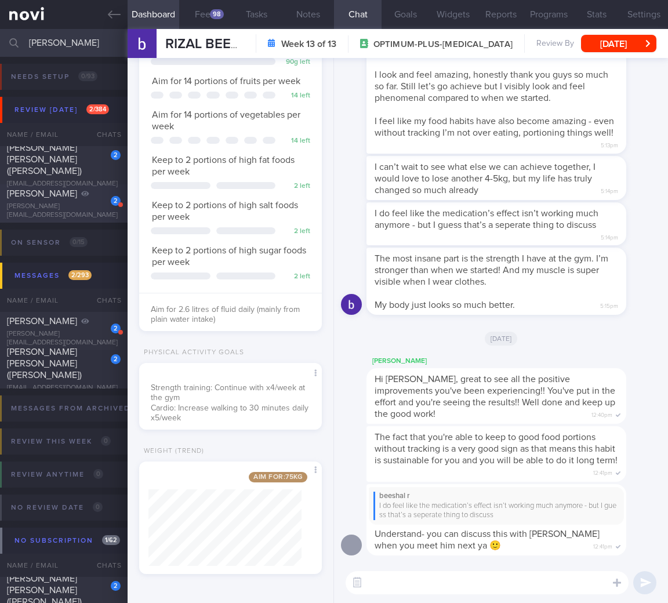
type input "chen xin"
click at [58, 197] on span "CHEN XINPING" at bounding box center [42, 193] width 70 height 9
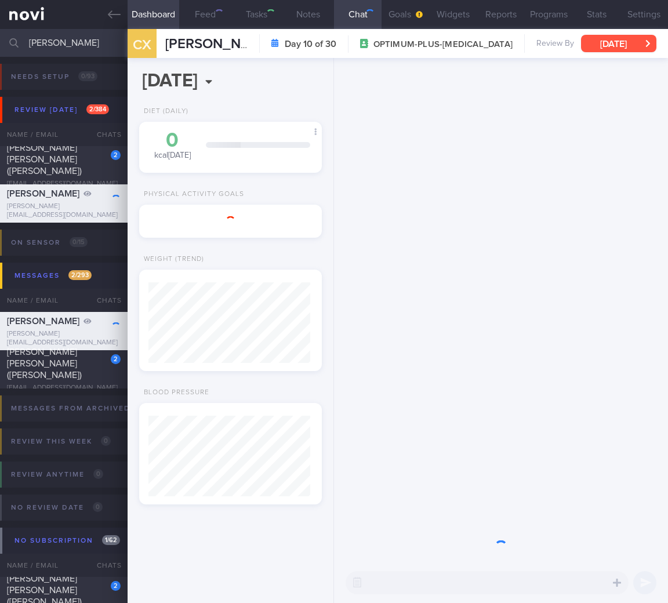
scroll to position [580169, 580088]
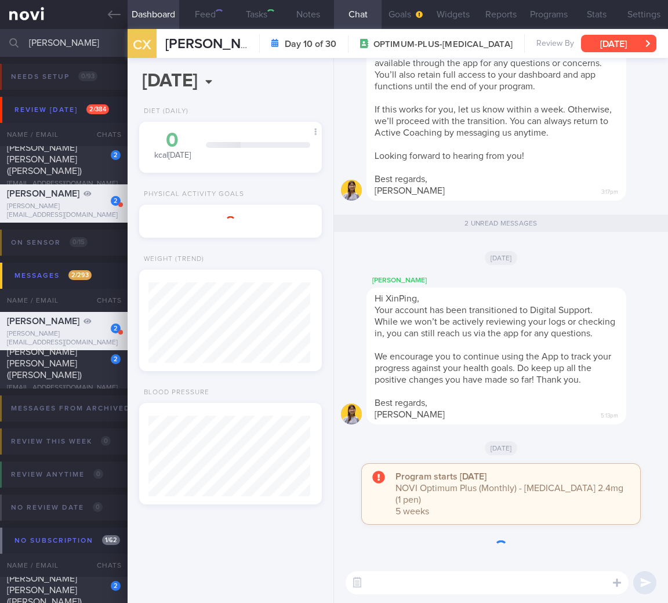
click at [645, 44] on button "Sat, 23 Aug" at bounding box center [618, 43] width 75 height 17
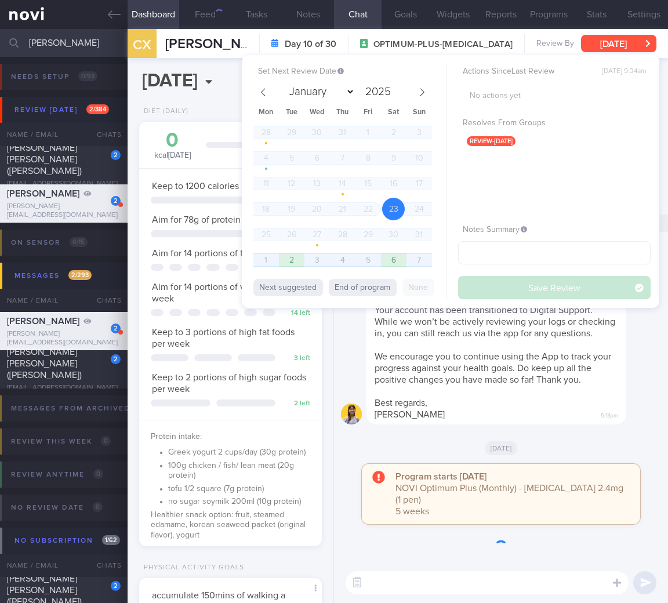
scroll to position [93, 153]
click at [259, 261] on span "1" at bounding box center [266, 260] width 23 height 23
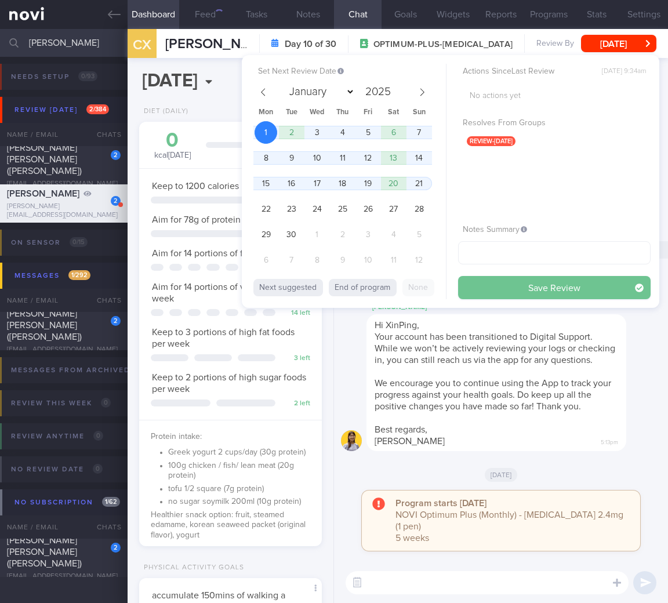
select select "8"
click at [532, 282] on button "Save Review" at bounding box center [554, 287] width 193 height 23
click at [212, 407] on div at bounding box center [213, 403] width 125 height 7
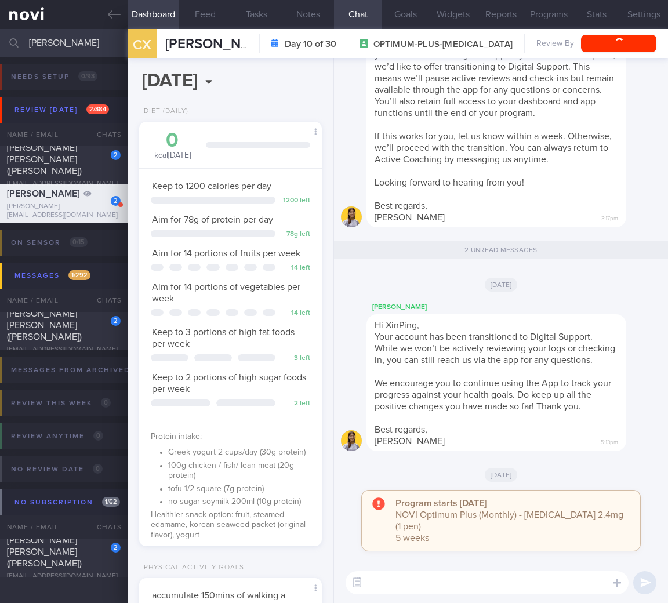
scroll to position [388, 0]
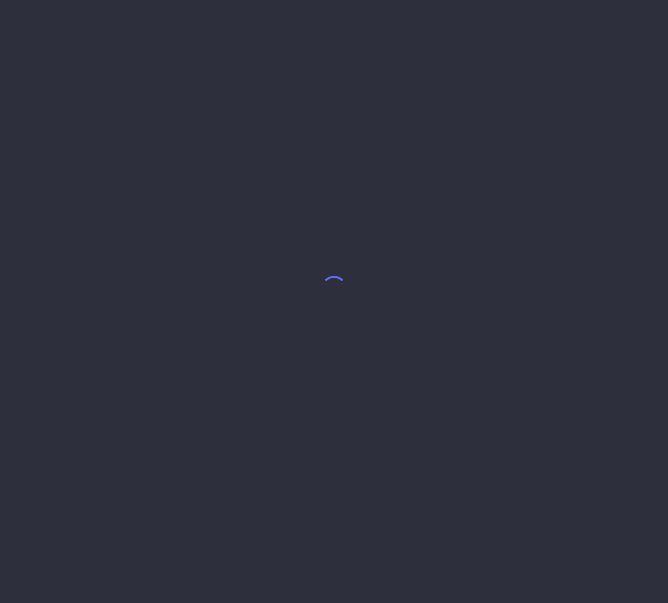
select select "8"
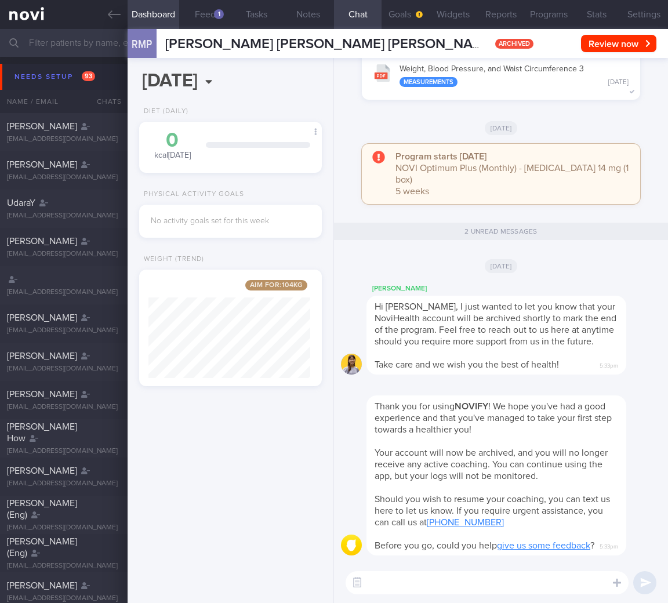
scroll to position [97, 162]
click at [69, 67] on button "Needs setup 93" at bounding box center [336, 77] width 672 height 26
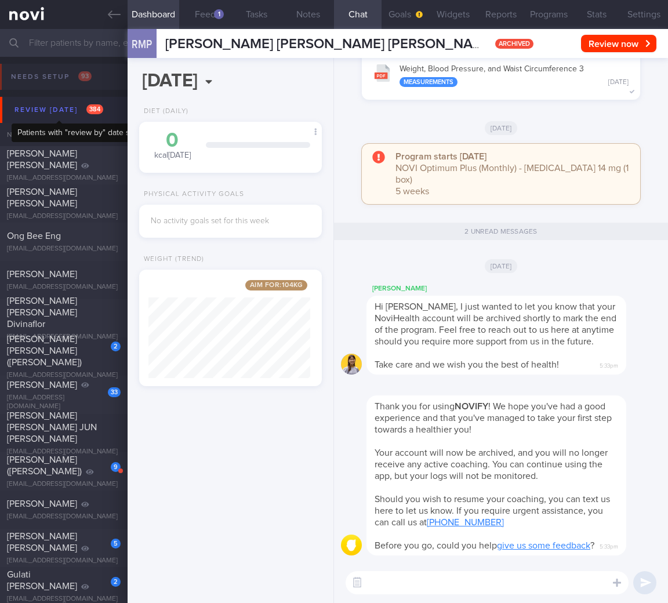
click at [61, 106] on div "Review today 384" at bounding box center [59, 110] width 95 height 16
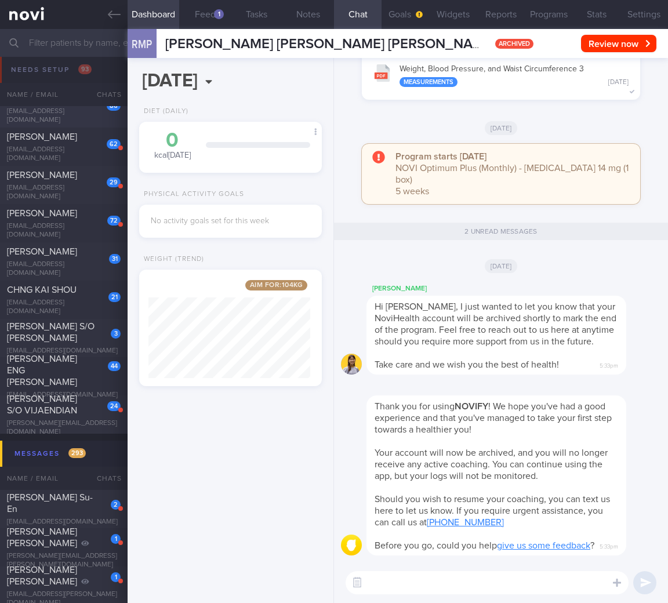
scroll to position [0, 0]
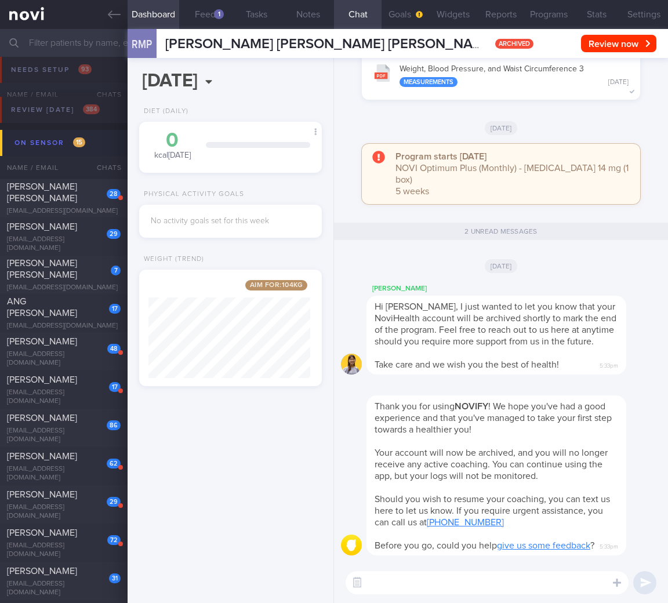
click at [52, 142] on div "On sensor 15" at bounding box center [50, 143] width 77 height 16
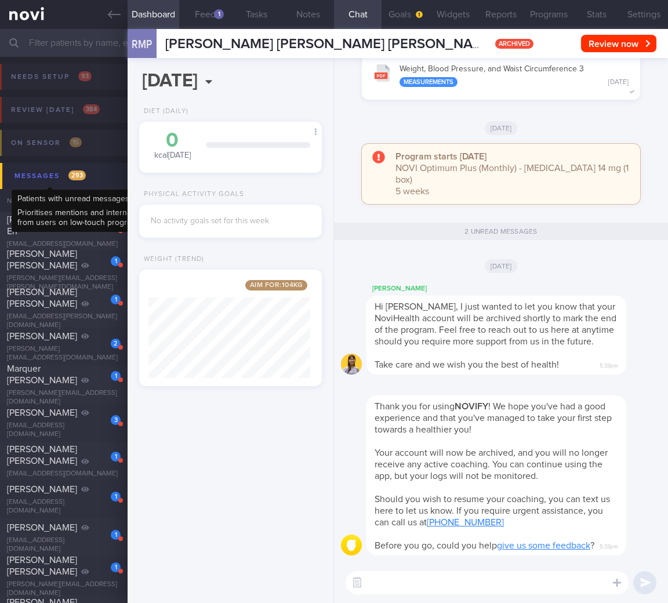
click at [82, 169] on div "Messages 293" at bounding box center [50, 176] width 77 height 16
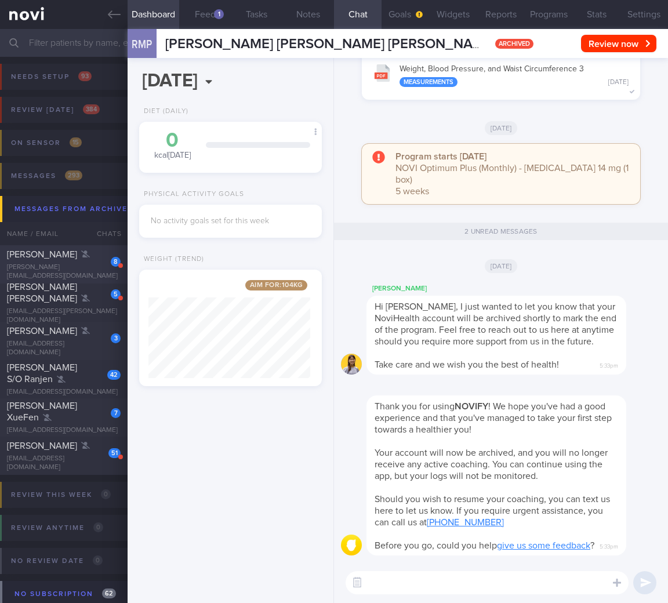
click at [92, 261] on div "JOEY YEO ZHI XUN" at bounding box center [62, 255] width 111 height 12
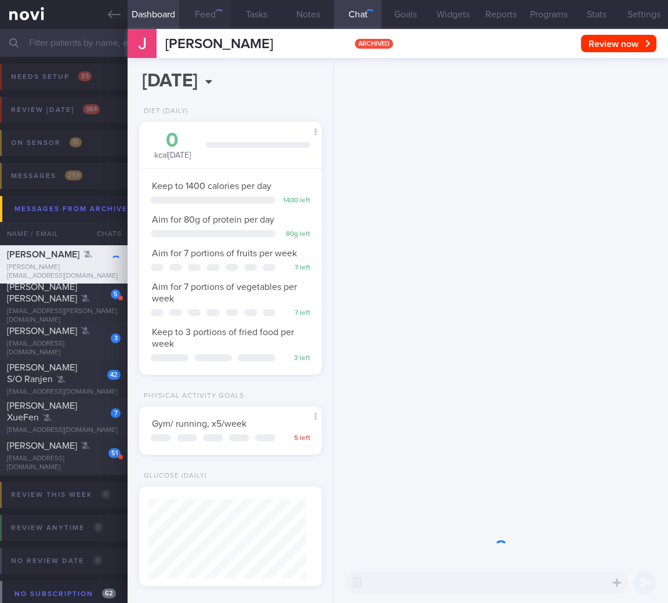
scroll to position [79, 158]
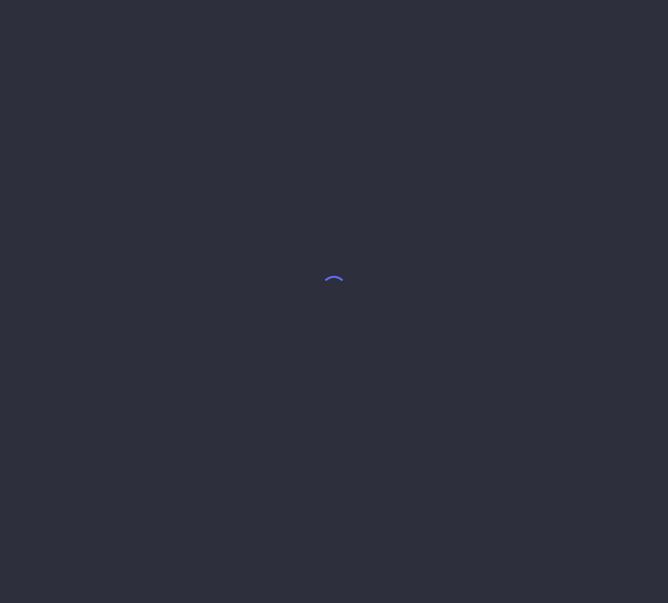
select select "8"
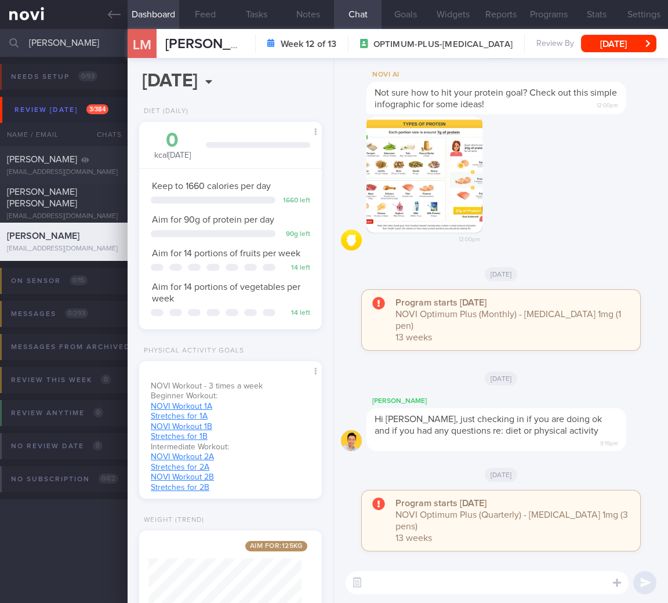
scroll to position [80, 0]
